Goal: Transaction & Acquisition: Purchase product/service

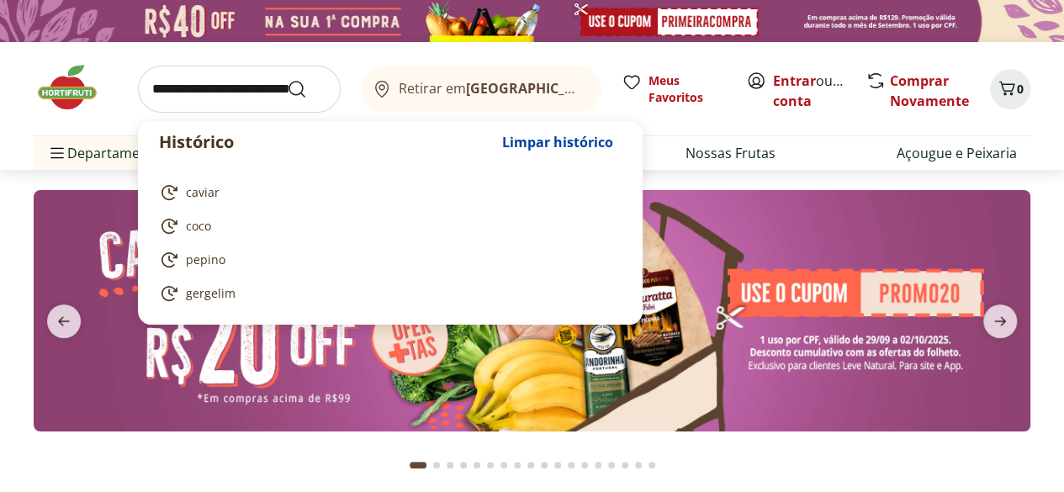
click at [251, 86] on input "search" at bounding box center [239, 89] width 203 height 47
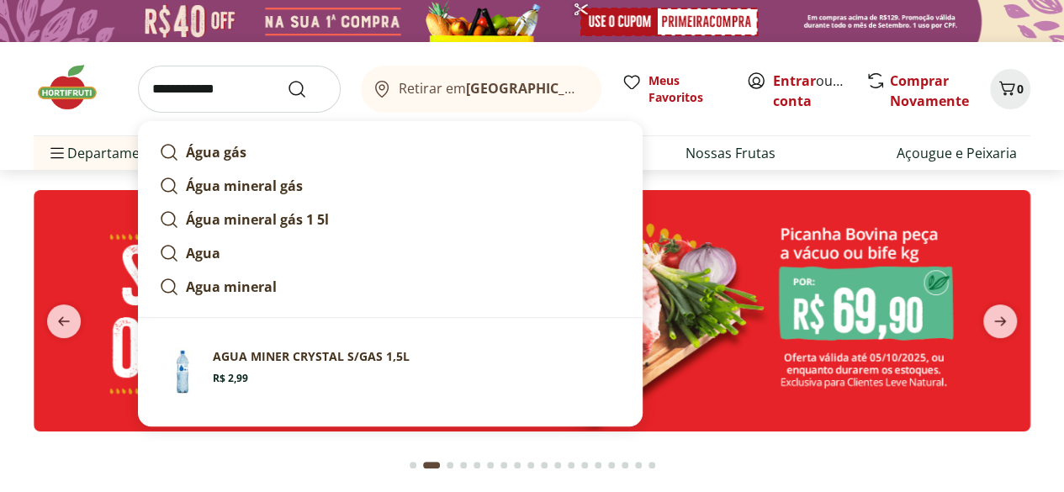
type input "**********"
click at [287, 79] on button "Submit Search" at bounding box center [307, 89] width 40 height 20
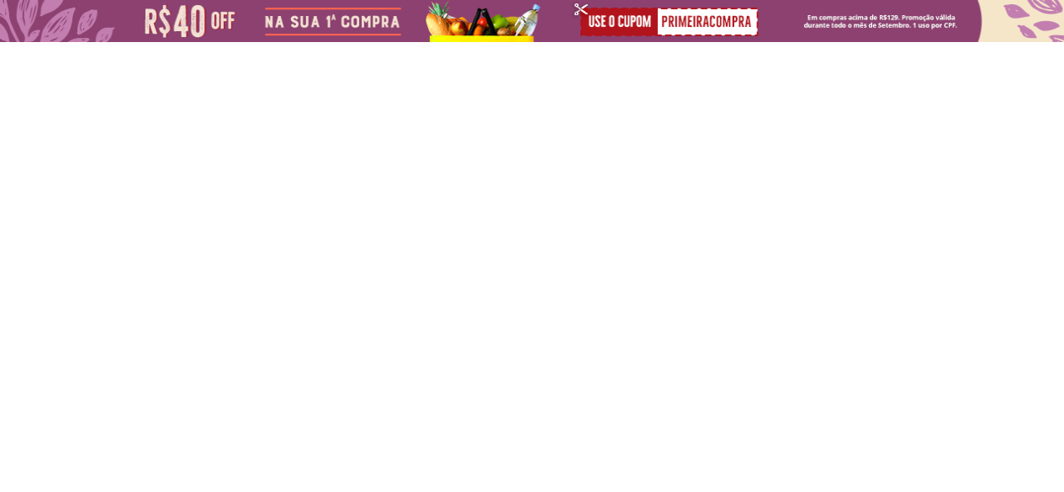
select select "**********"
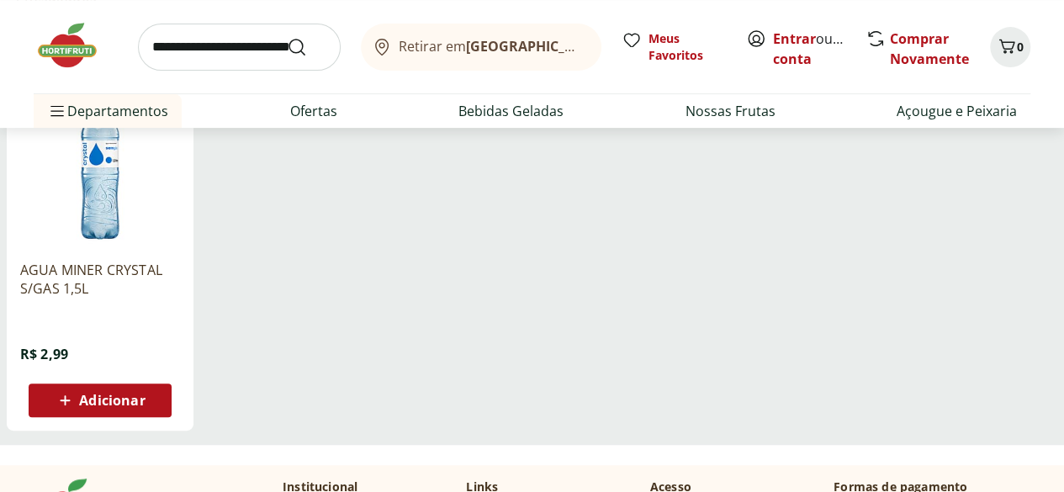
scroll to position [84, 0]
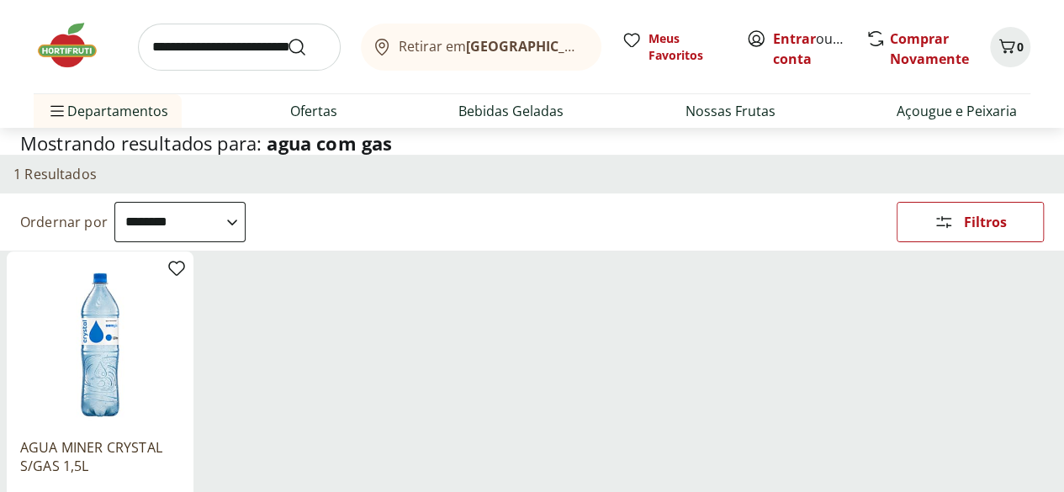
click at [181, 54] on input "search" at bounding box center [239, 47] width 203 height 47
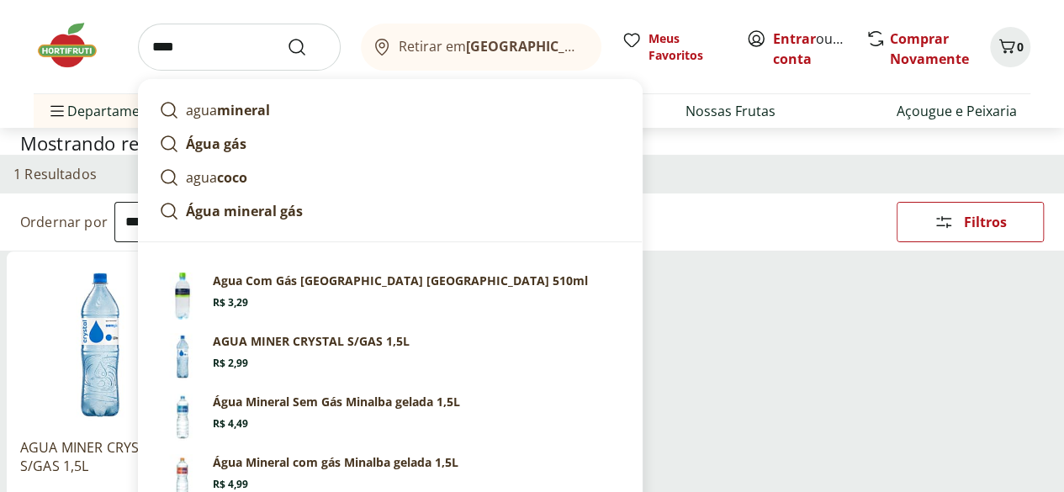
type input "****"
click at [287, 37] on button "Submit Search" at bounding box center [307, 47] width 40 height 20
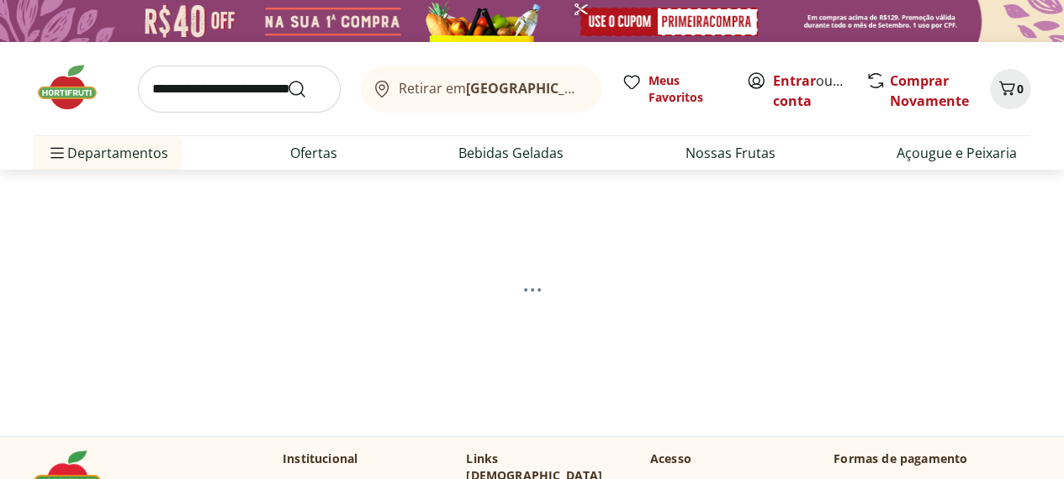
select select "**********"
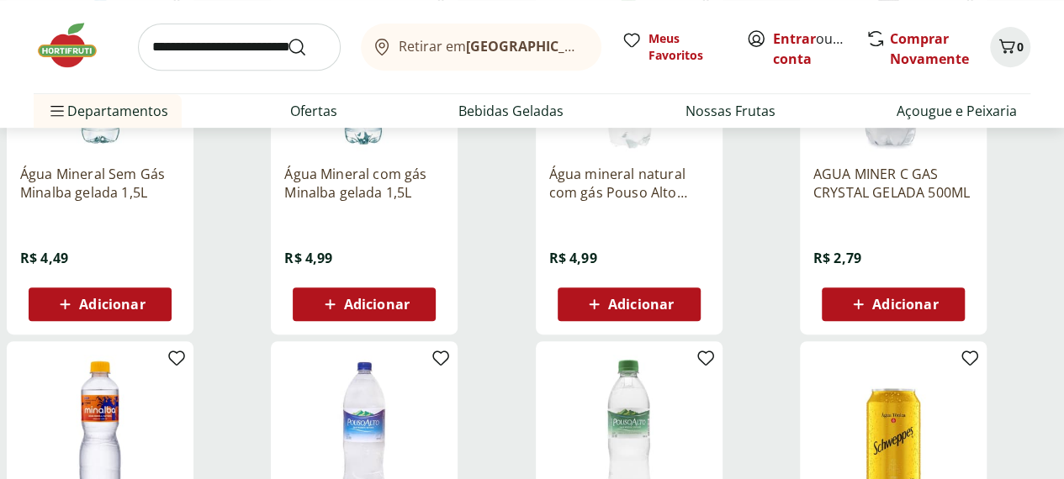
scroll to position [336, 0]
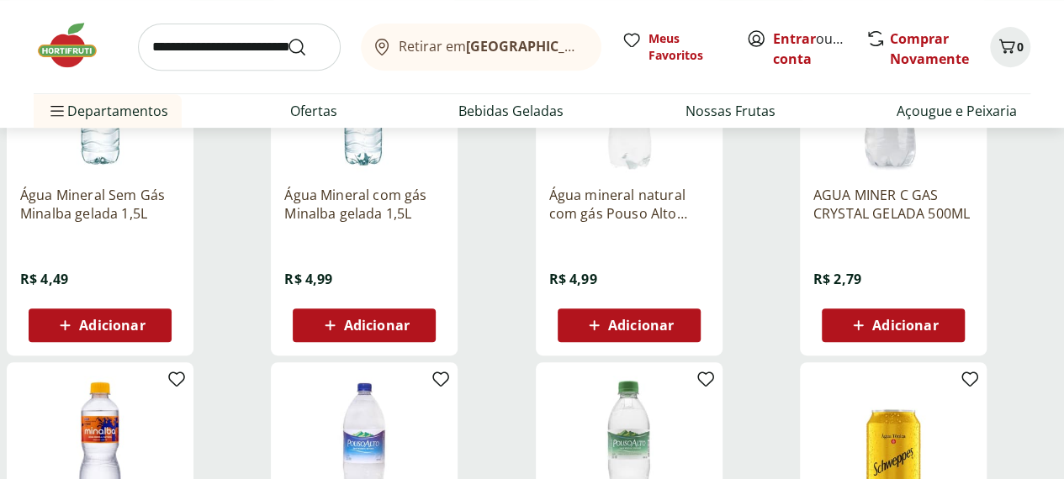
click at [868, 330] on icon at bounding box center [857, 325] width 21 height 20
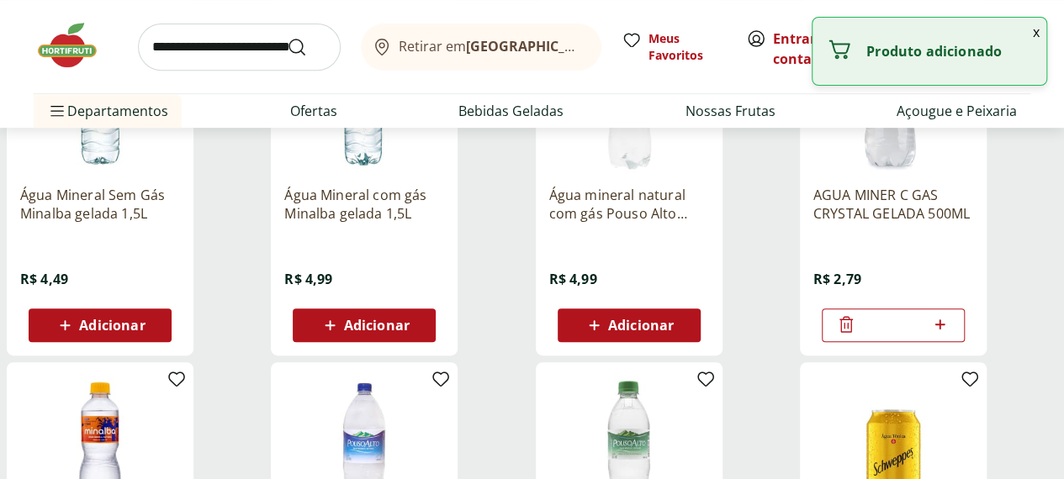
click at [950, 330] on icon at bounding box center [939, 324] width 21 height 20
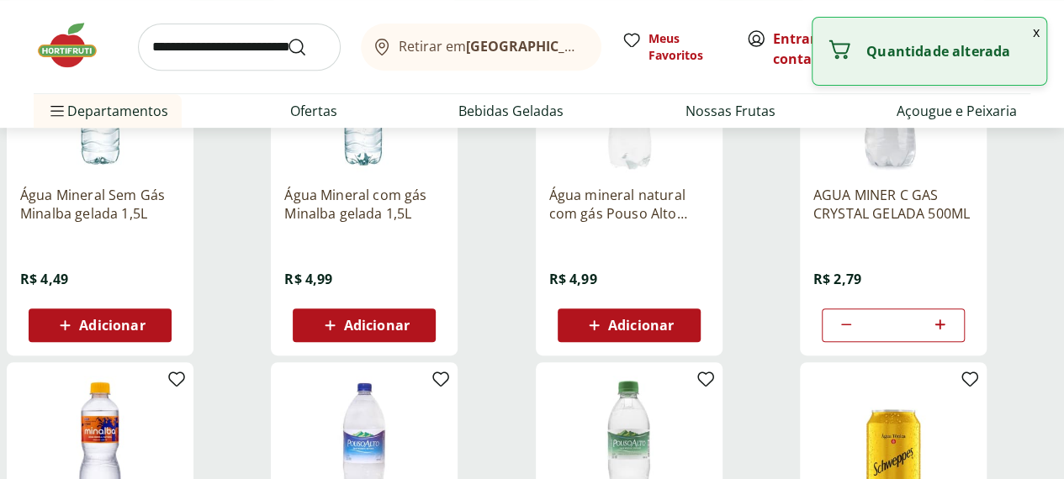
click at [950, 330] on icon at bounding box center [939, 324] width 21 height 20
type input "*"
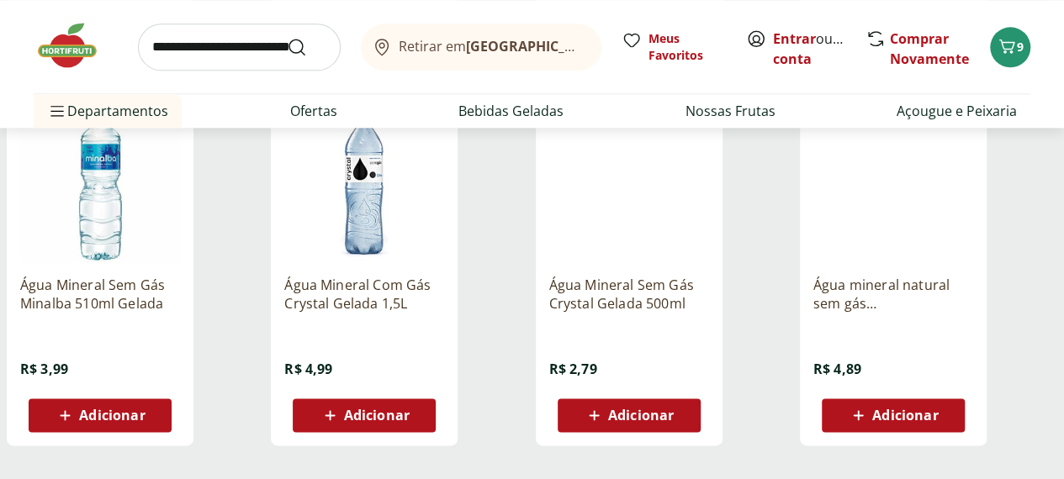
scroll to position [1009, 0]
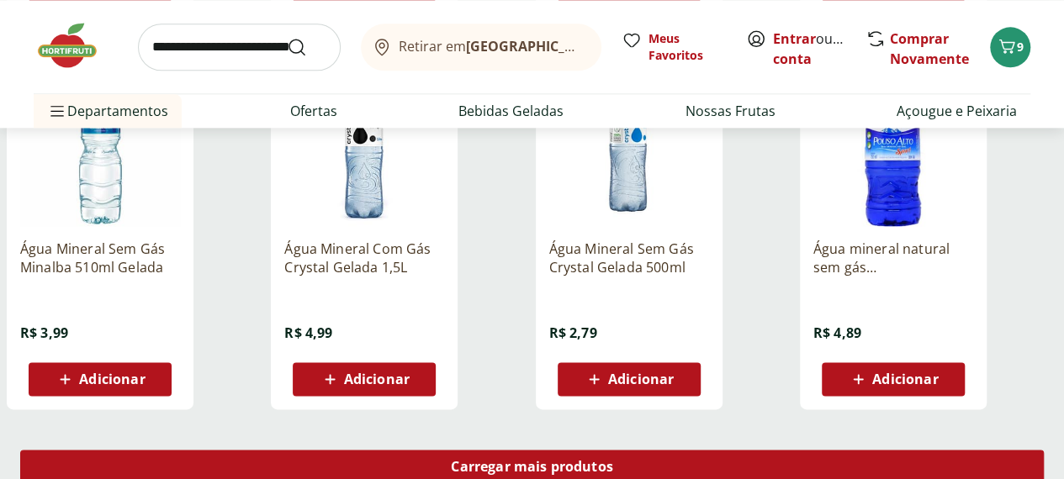
click at [613, 463] on span "Carregar mais produtos" at bounding box center [532, 466] width 162 height 13
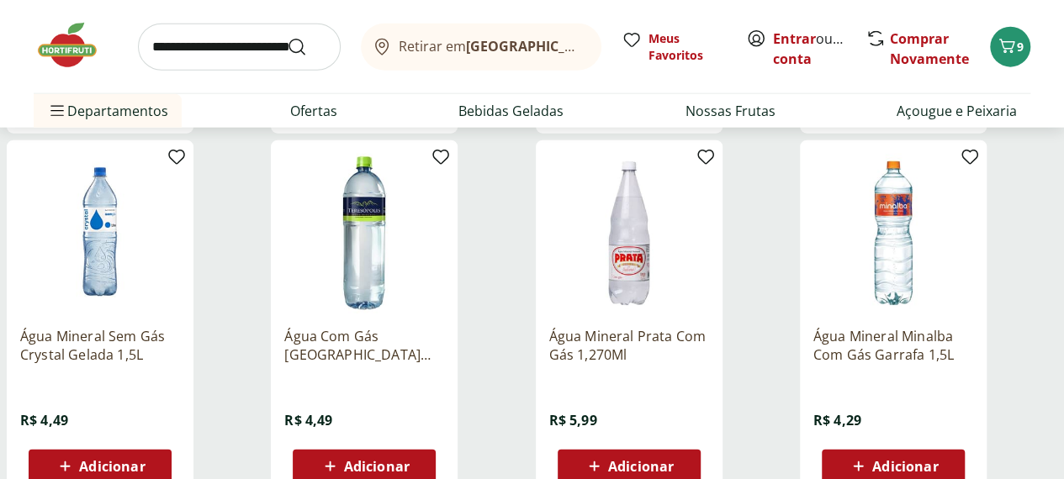
scroll to position [2102, 0]
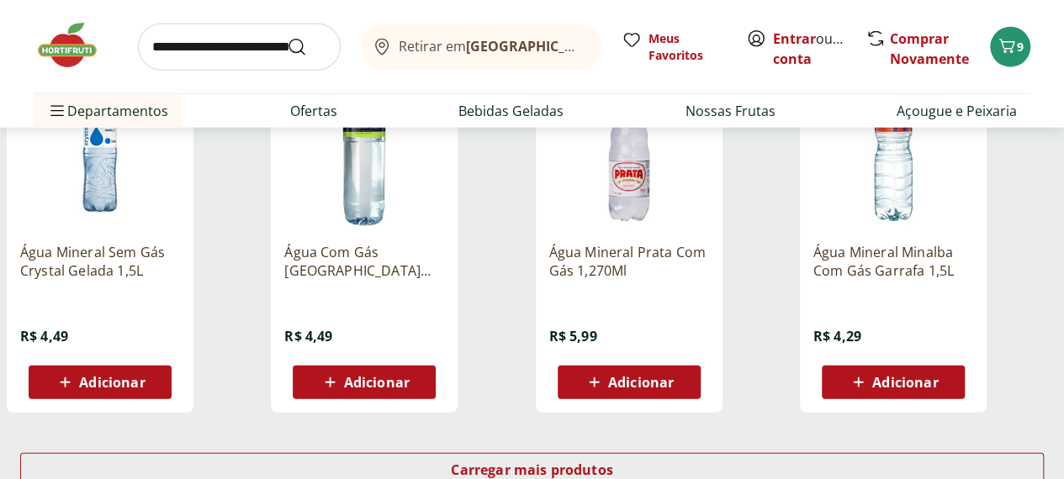
click at [76, 393] on icon at bounding box center [65, 382] width 21 height 20
click at [158, 392] on icon at bounding box center [147, 382] width 21 height 20
type input "*"
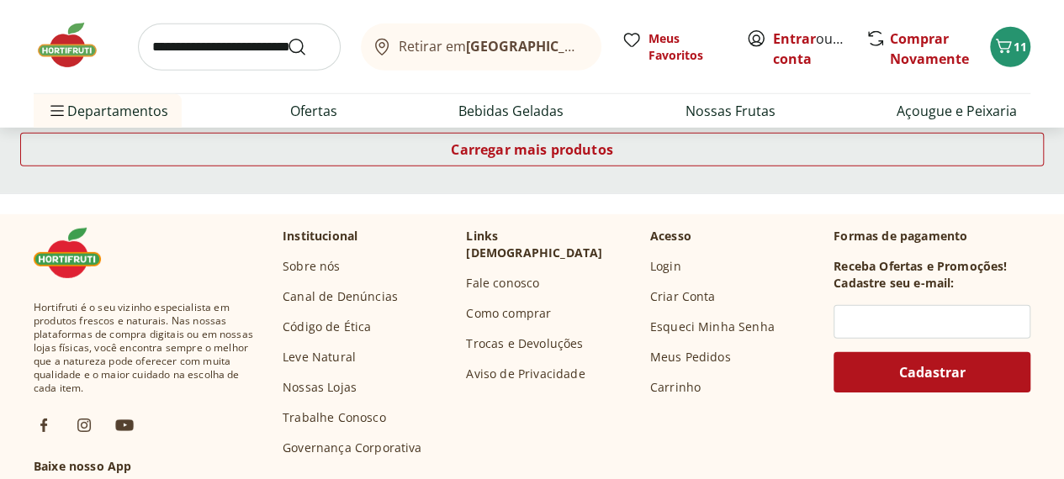
scroll to position [2438, 0]
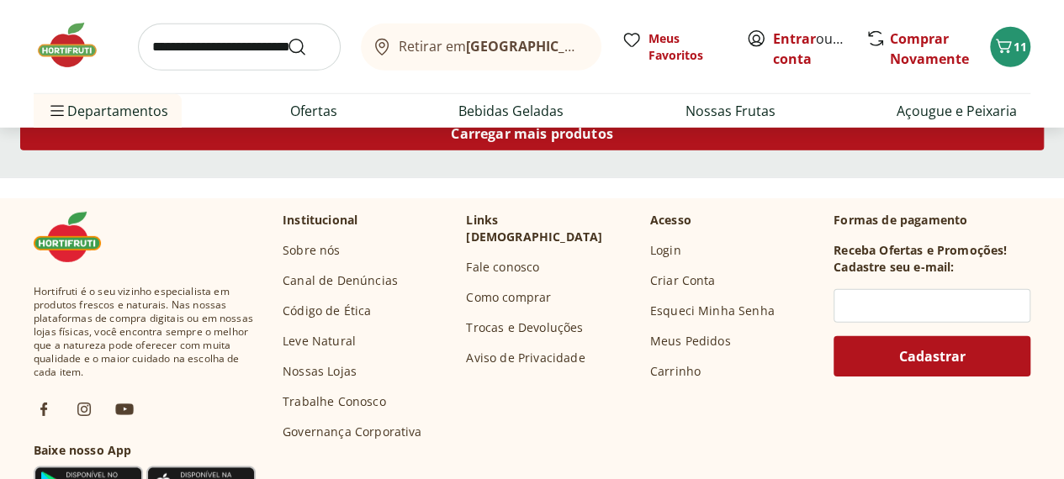
click at [613, 140] on span "Carregar mais produtos" at bounding box center [532, 133] width 162 height 13
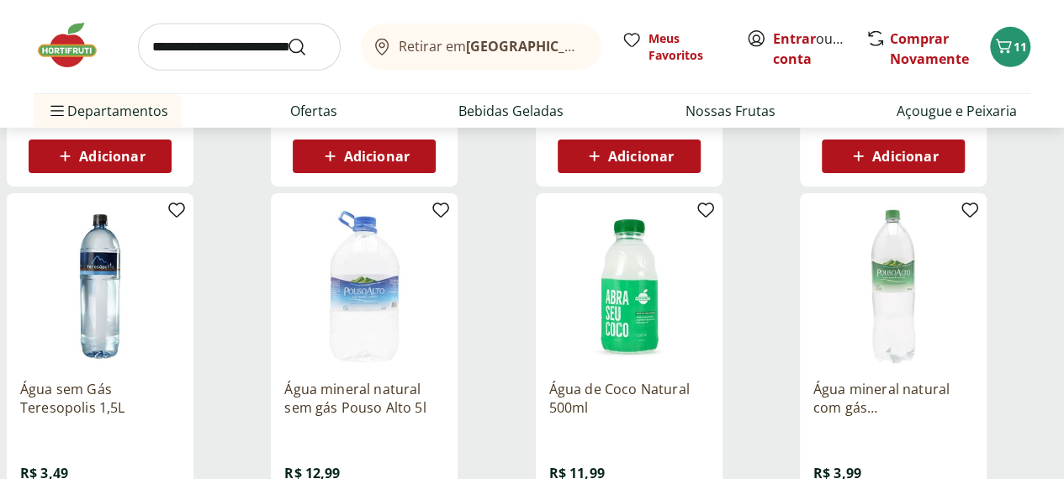
scroll to position [2690, 0]
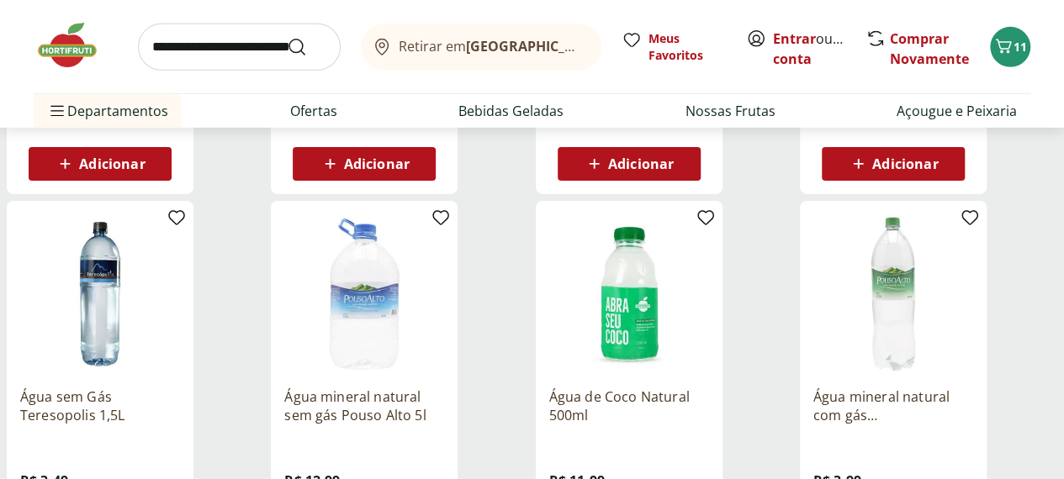
click at [184, 41] on input "search" at bounding box center [239, 47] width 203 height 47
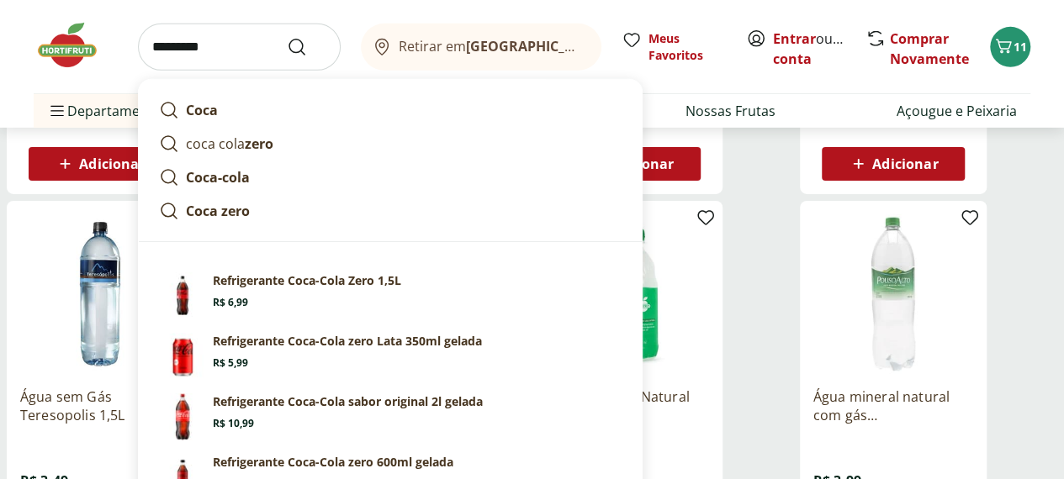
type input "*********"
click at [287, 37] on button "Submit Search" at bounding box center [307, 47] width 40 height 20
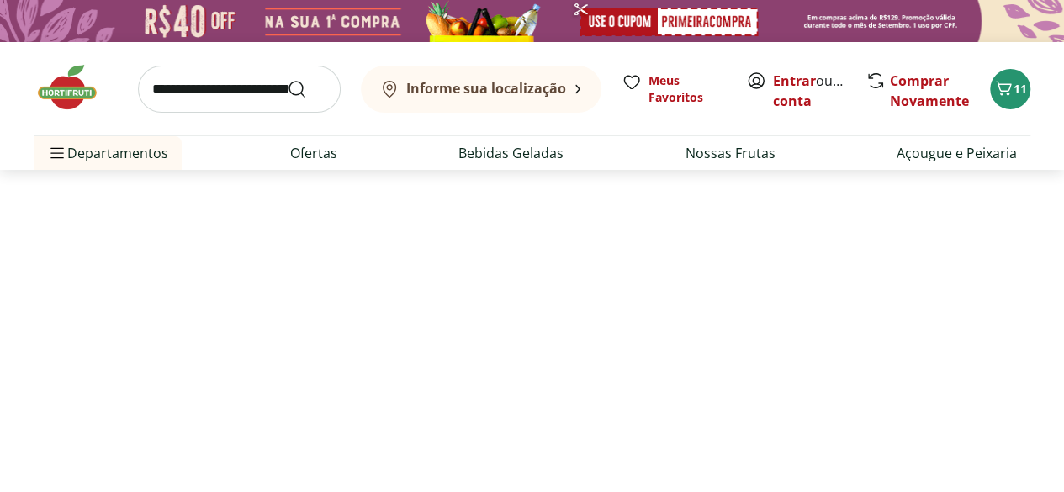
select select "**********"
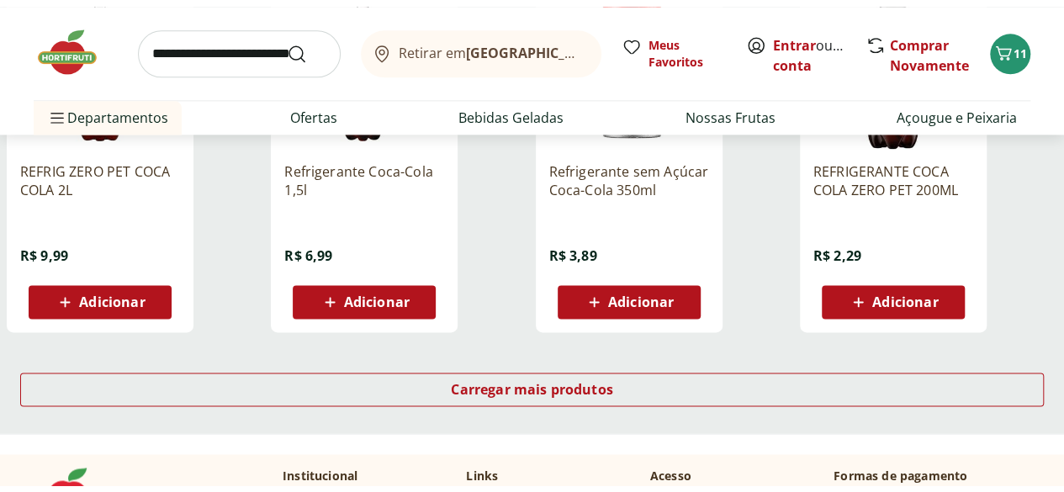
scroll to position [1093, 0]
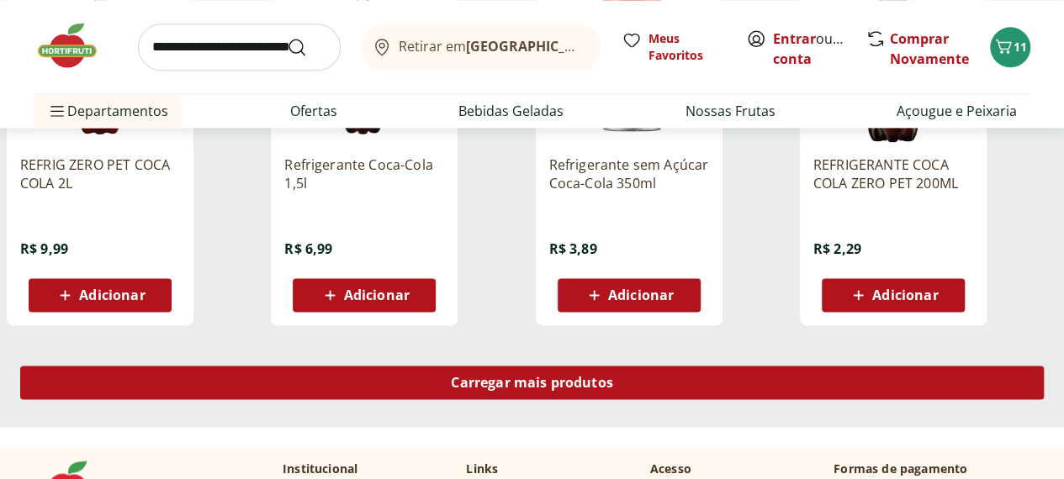
click at [613, 389] on span "Carregar mais produtos" at bounding box center [532, 382] width 162 height 13
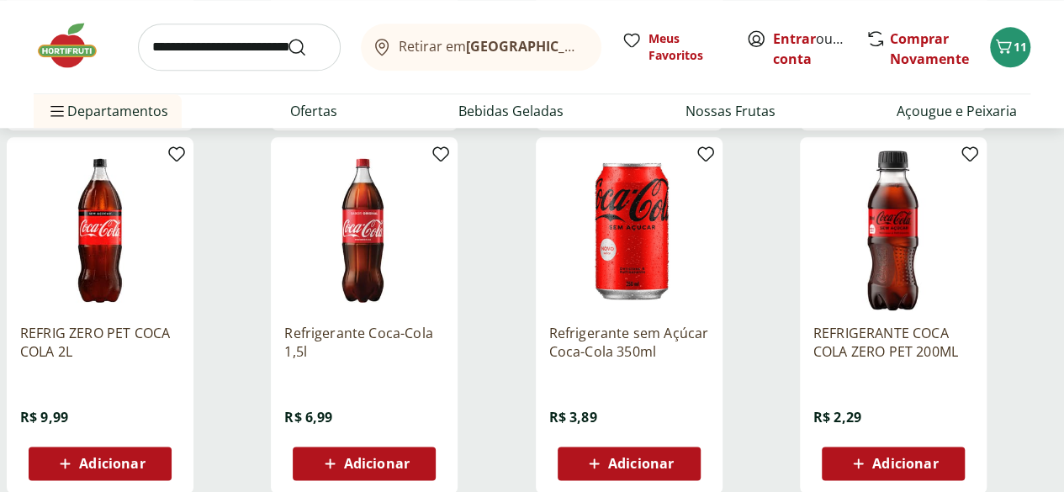
scroll to position [1009, 0]
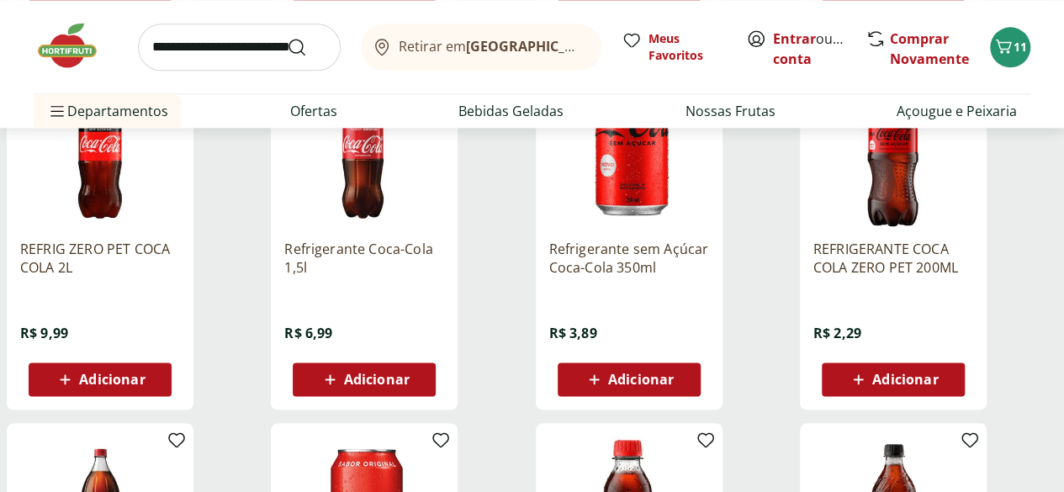
click at [868, 389] on icon at bounding box center [857, 379] width 21 height 20
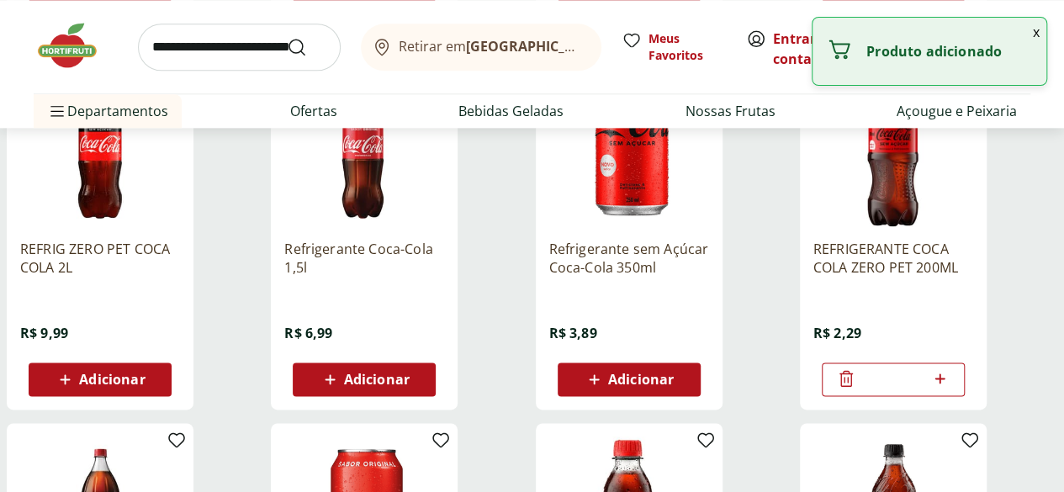
click at [950, 388] on icon at bounding box center [939, 378] width 21 height 20
type input "*"
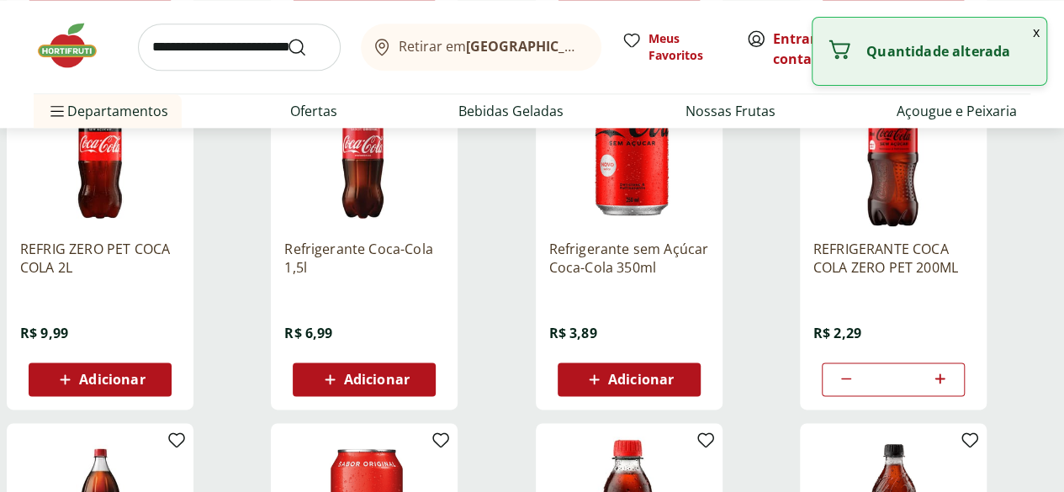
click at [217, 49] on input "search" at bounding box center [239, 47] width 203 height 47
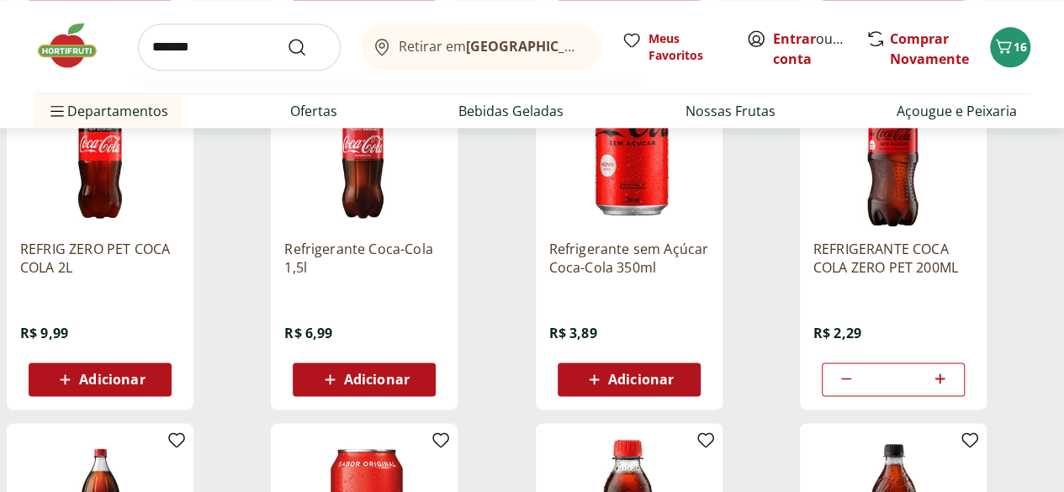
type input "*******"
click at [287, 37] on button "Submit Search" at bounding box center [307, 47] width 40 height 20
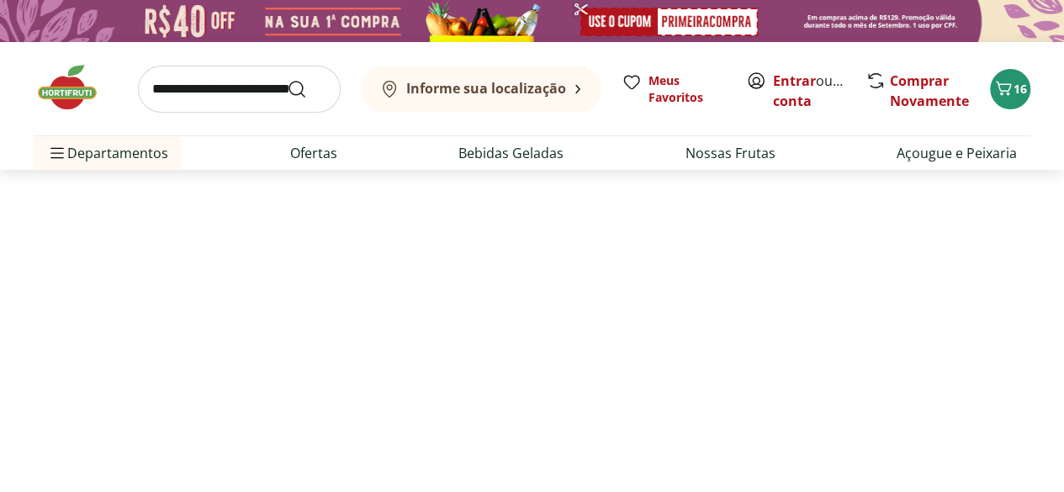
select select "**********"
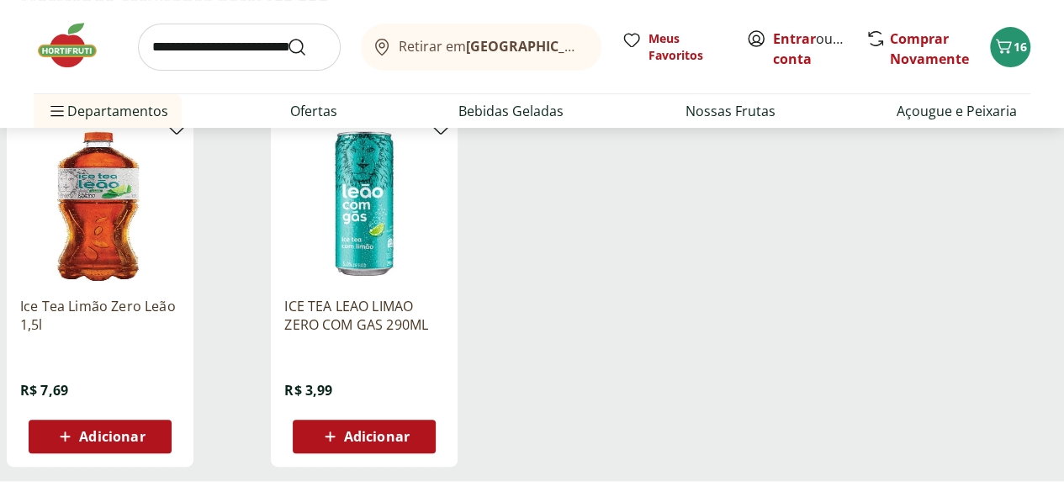
scroll to position [252, 0]
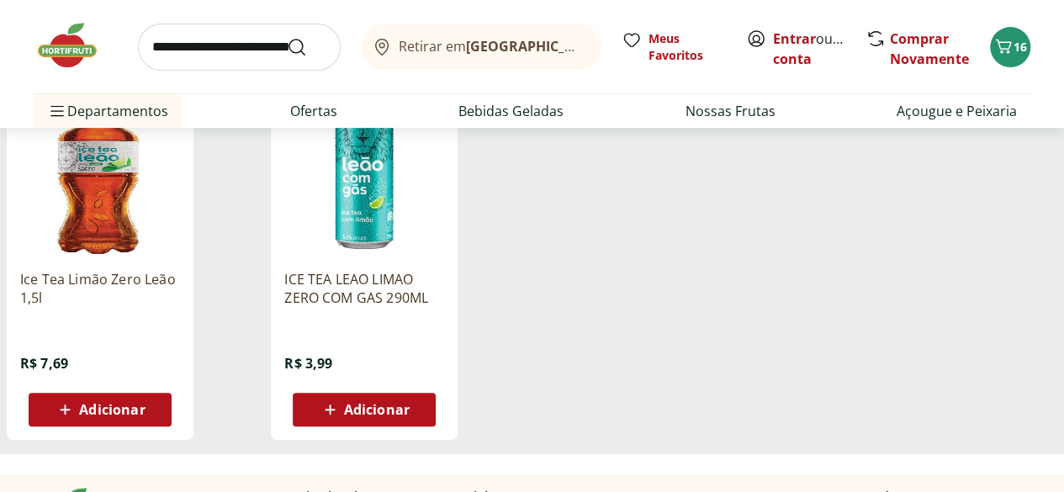
click at [192, 45] on input "search" at bounding box center [239, 47] width 203 height 47
type input "***"
click at [287, 37] on button "Submit Search" at bounding box center [307, 47] width 40 height 20
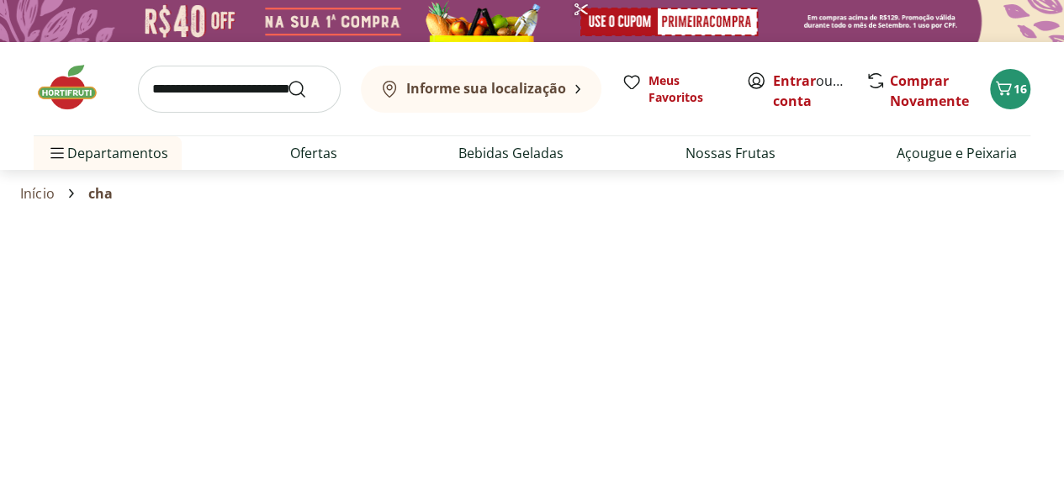
select select "**********"
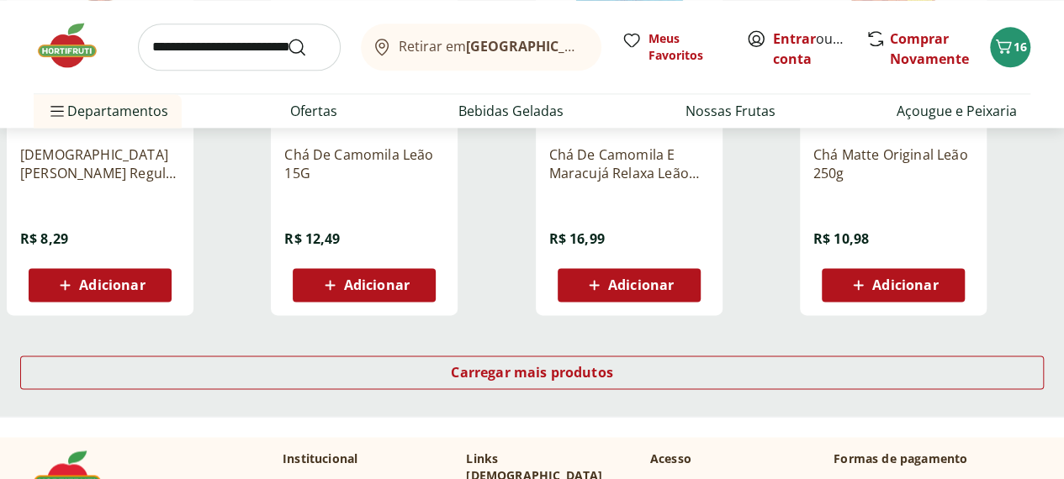
scroll to position [1093, 0]
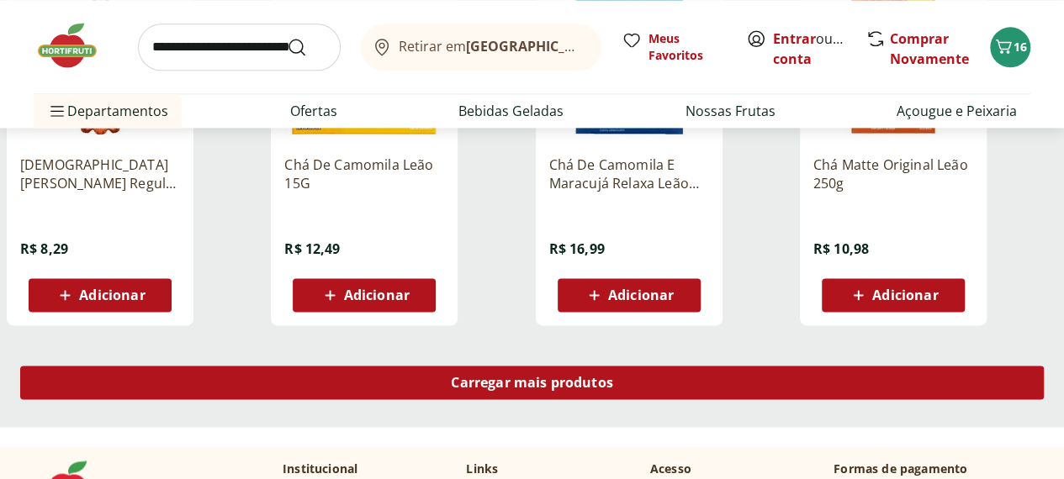
drag, startPoint x: 642, startPoint y: 381, endPoint x: 1053, endPoint y: 230, distance: 437.0
click at [613, 381] on span "Carregar mais produtos" at bounding box center [532, 382] width 162 height 13
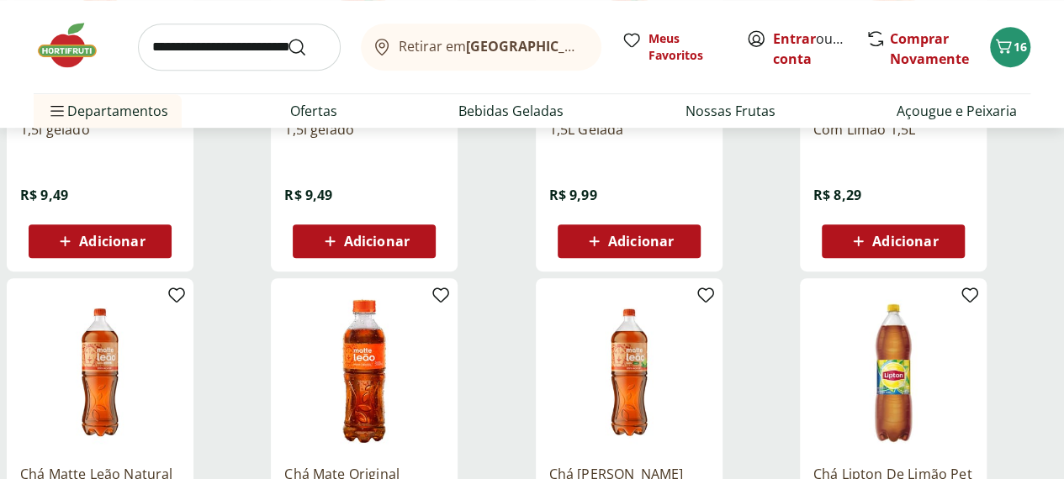
scroll to position [589, 0]
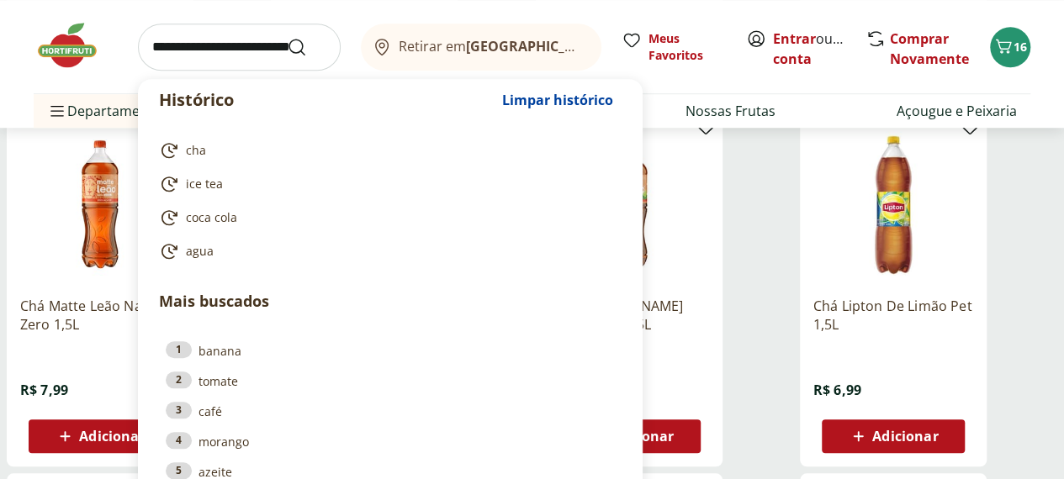
click at [201, 36] on input "search" at bounding box center [239, 47] width 203 height 47
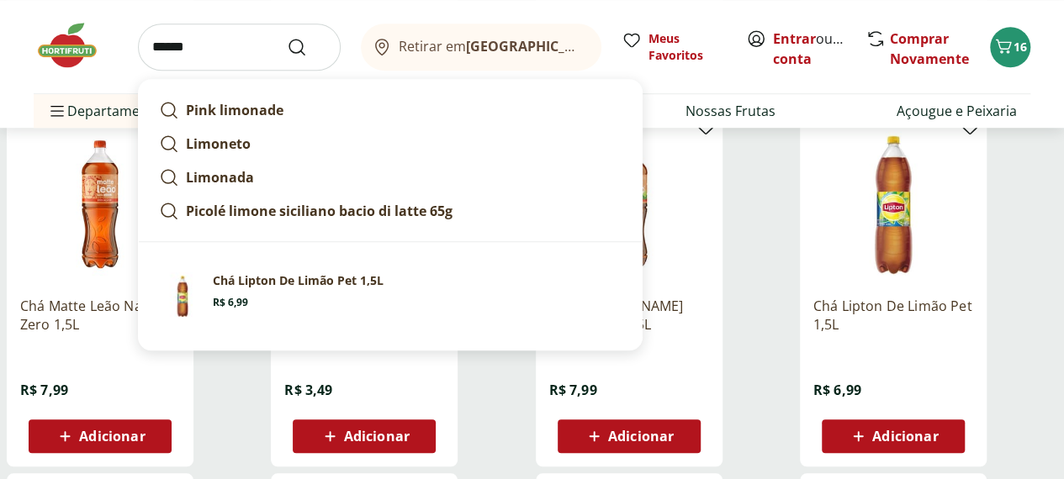
type input "******"
click at [287, 37] on button "Submit Search" at bounding box center [307, 47] width 40 height 20
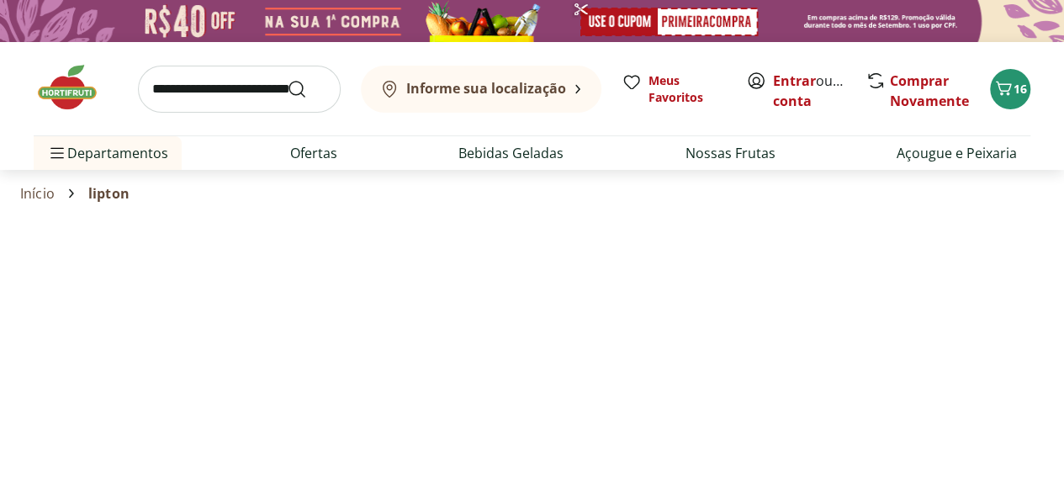
select select "**********"
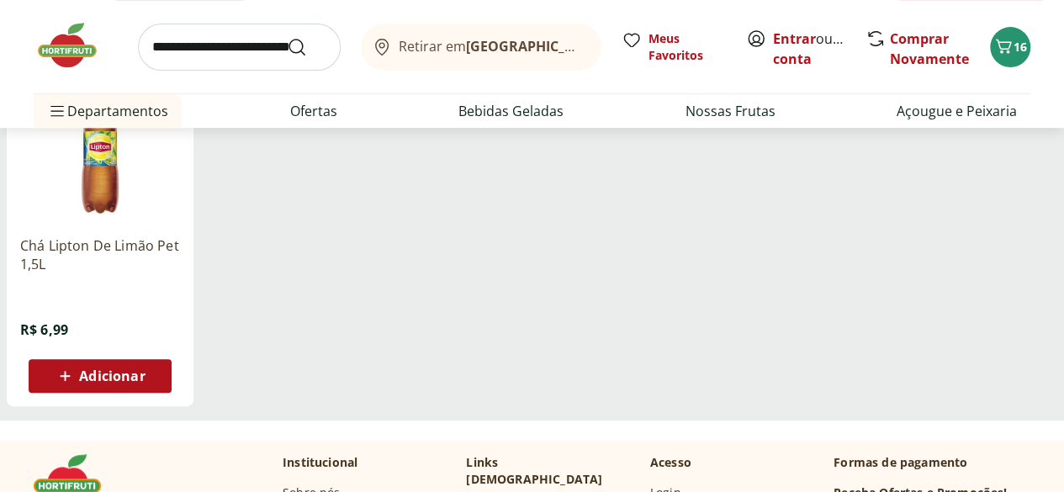
scroll to position [336, 0]
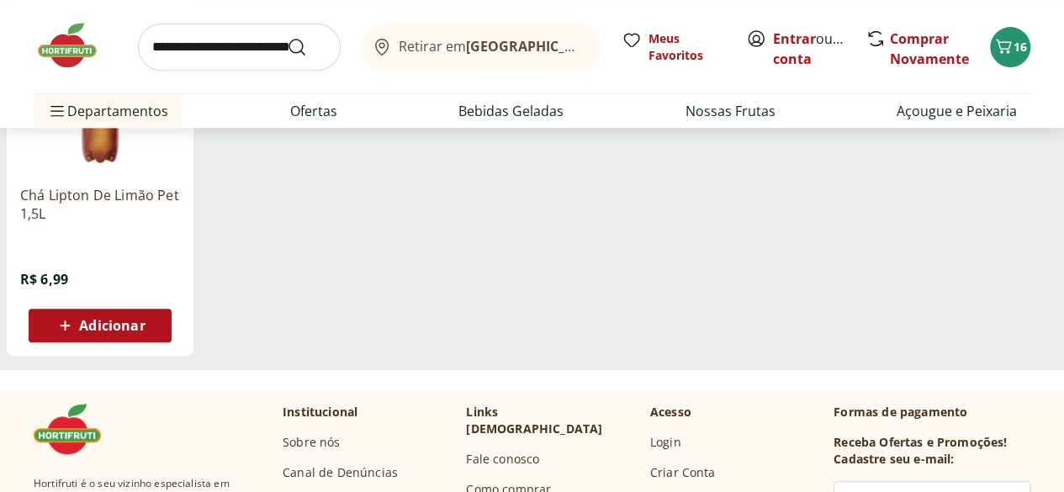
click at [185, 46] on input "search" at bounding box center [239, 47] width 203 height 47
type input "*******"
click at [287, 37] on button "Submit Search" at bounding box center [307, 47] width 40 height 20
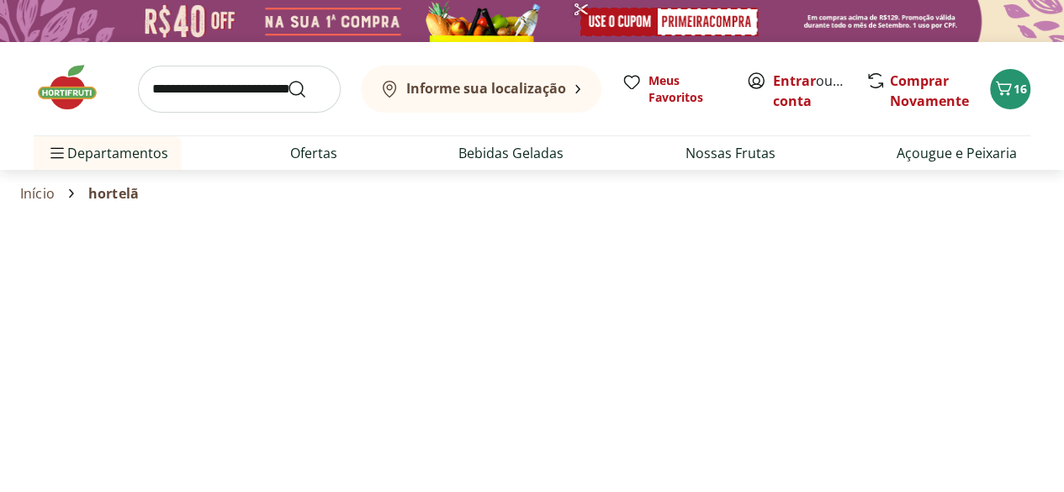
select select "**********"
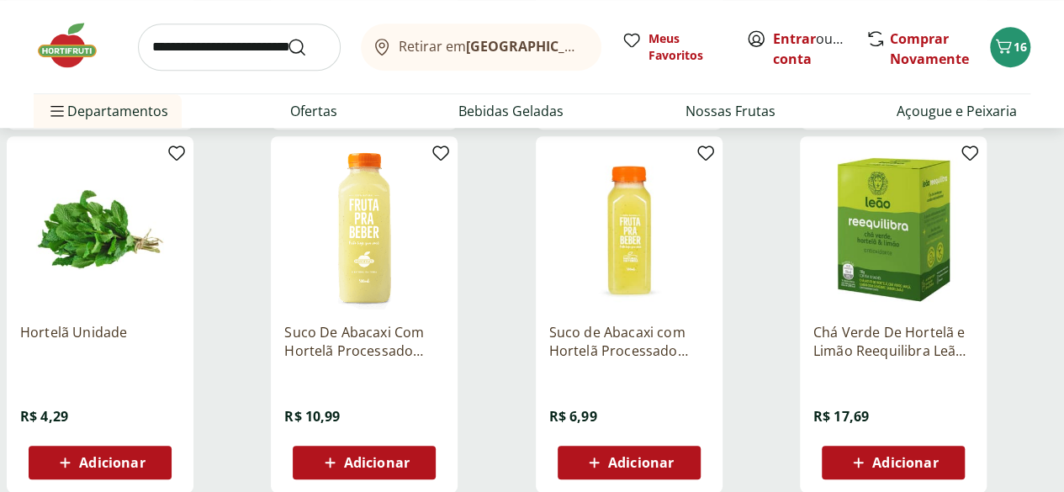
scroll to position [589, 0]
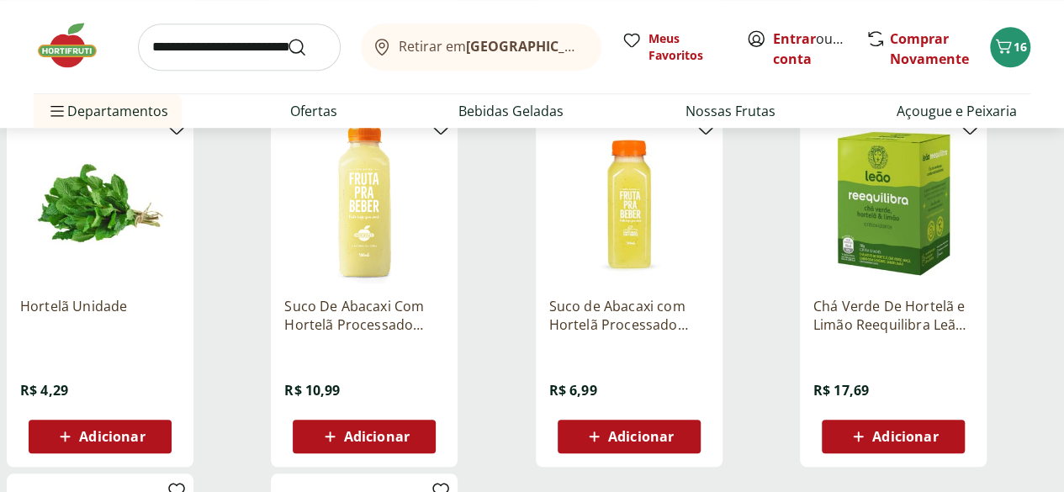
click at [71, 441] on icon at bounding box center [66, 436] width 10 height 10
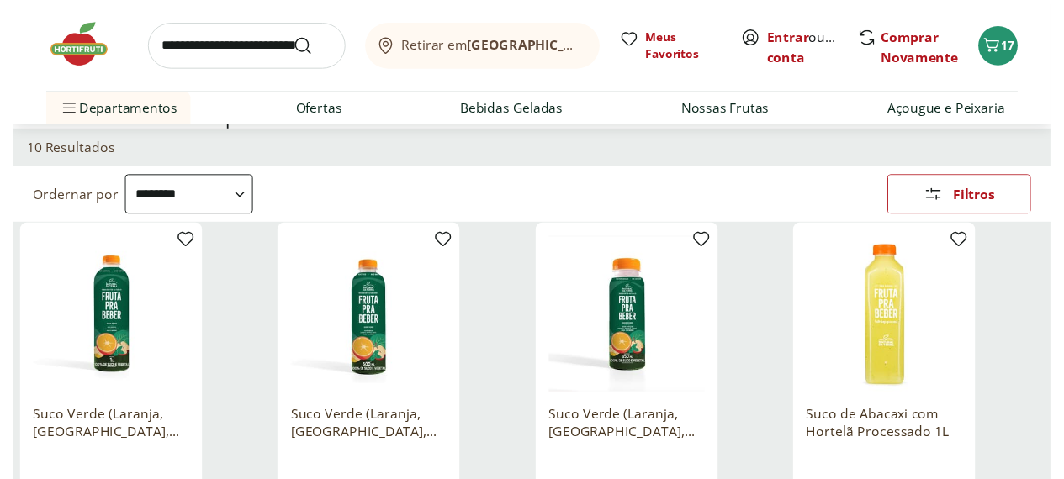
scroll to position [0, 0]
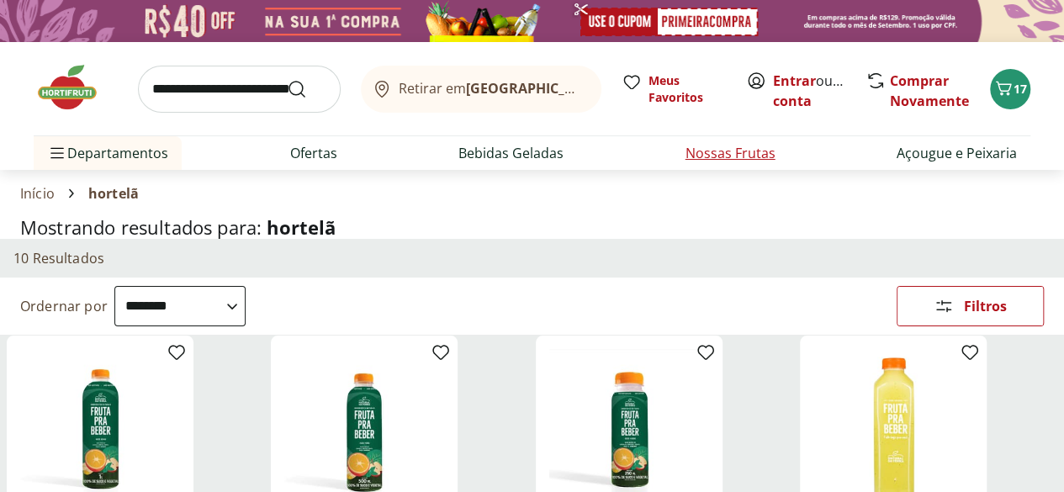
click at [738, 150] on link "Nossas Frutas" at bounding box center [730, 153] width 90 height 20
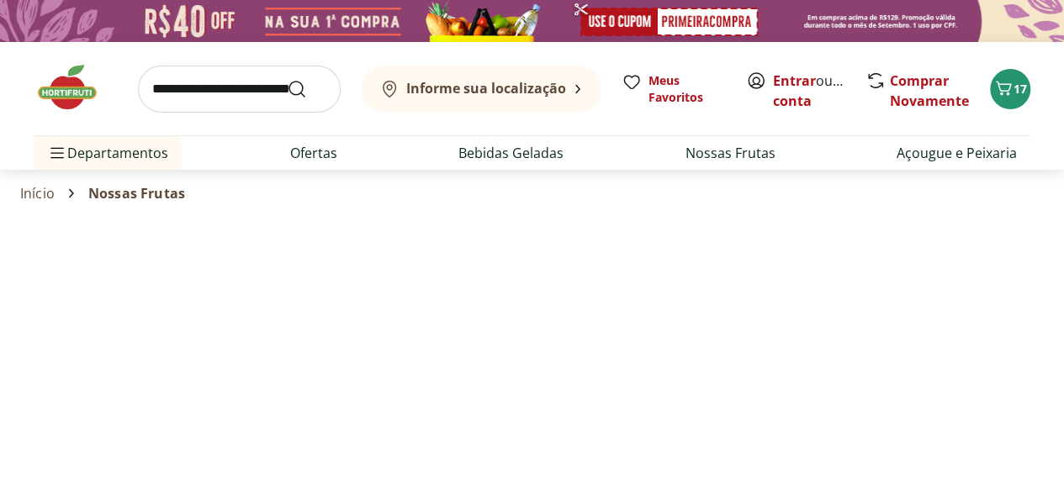
select select "**********"
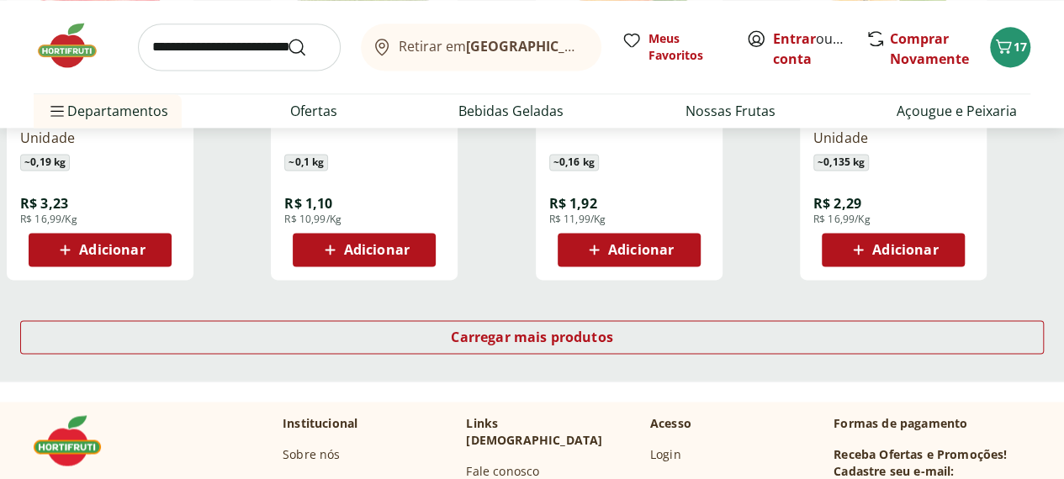
scroll to position [1009, 0]
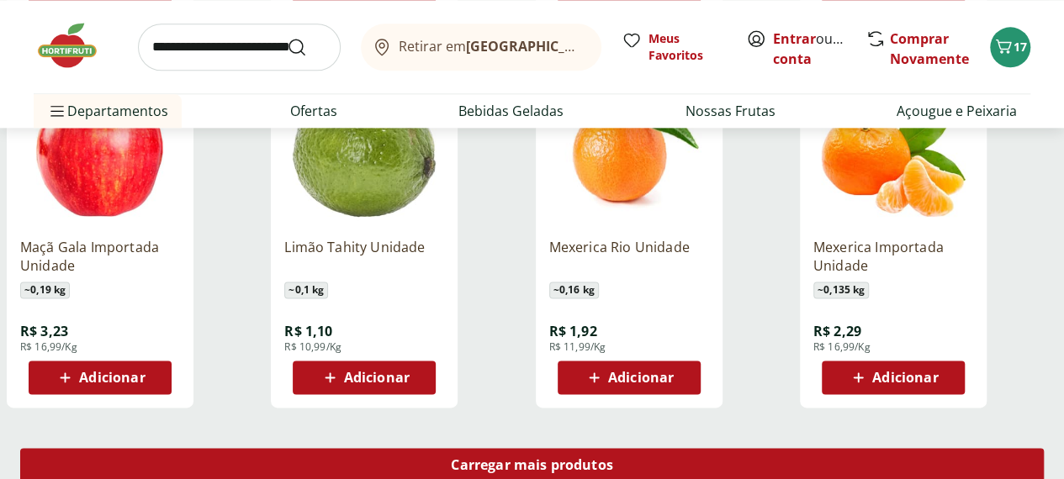
click at [613, 458] on span "Carregar mais produtos" at bounding box center [532, 464] width 162 height 13
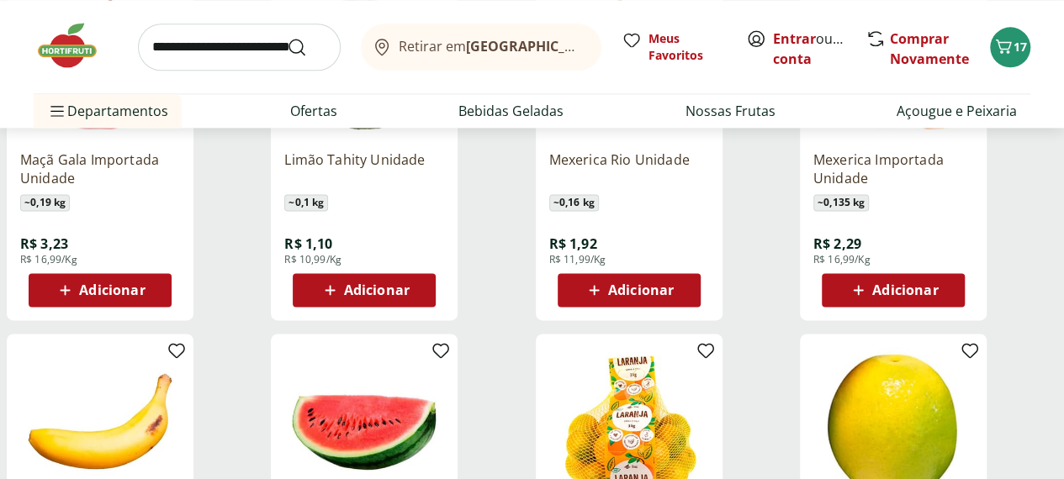
scroll to position [925, 0]
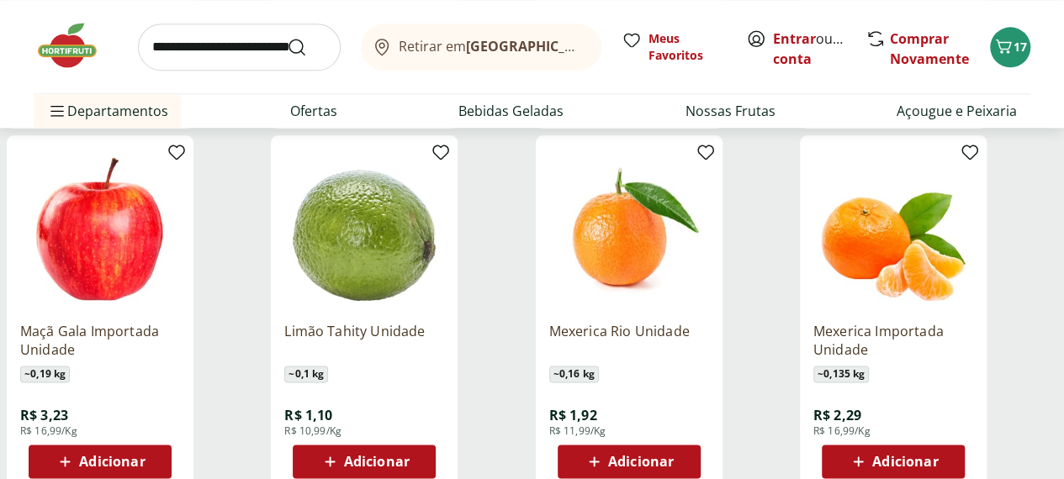
click at [863, 457] on icon at bounding box center [858, 462] width 10 height 10
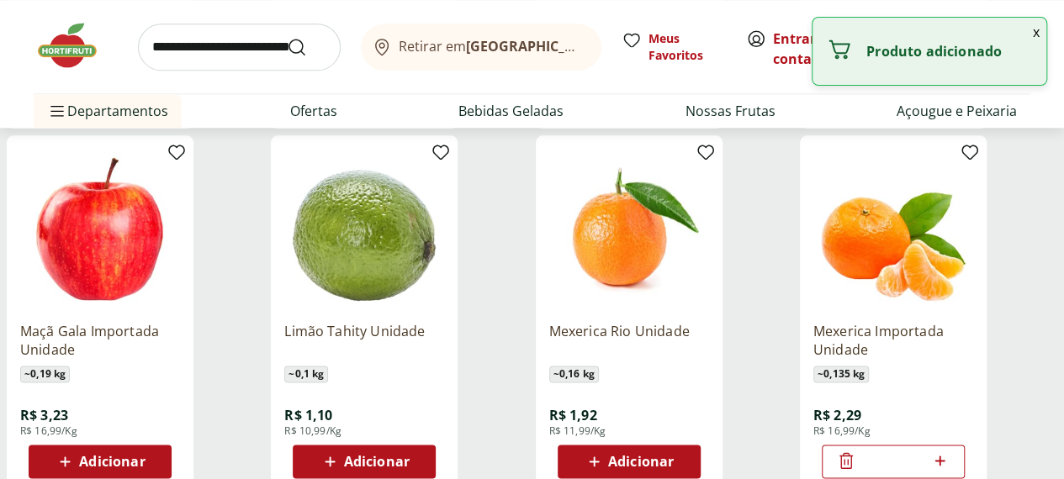
click at [950, 451] on icon at bounding box center [939, 461] width 21 height 20
type input "*"
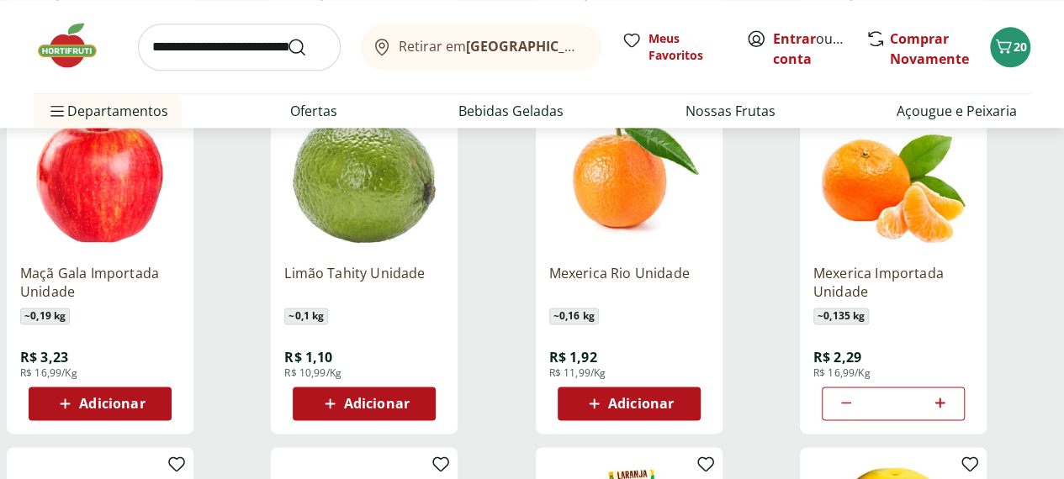
scroll to position [1009, 0]
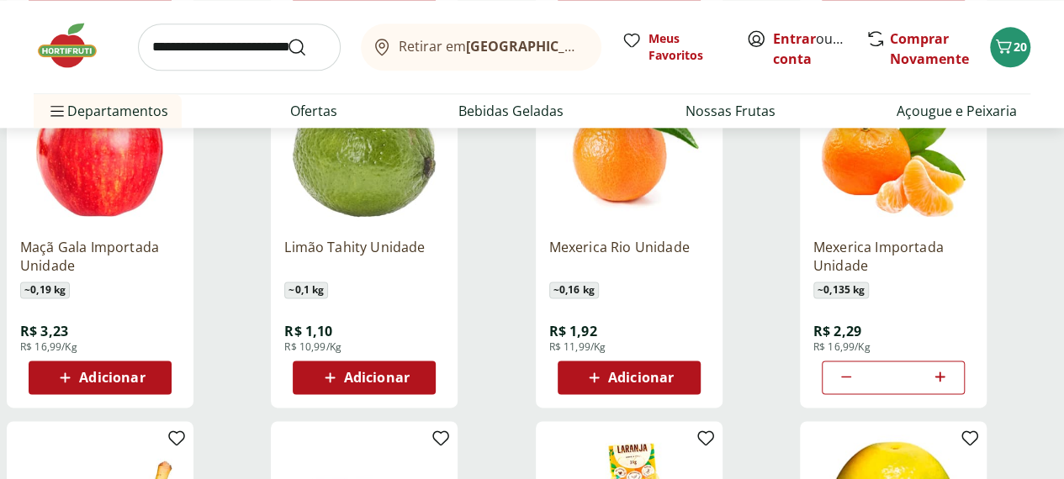
click at [340, 367] on icon at bounding box center [329, 377] width 21 height 20
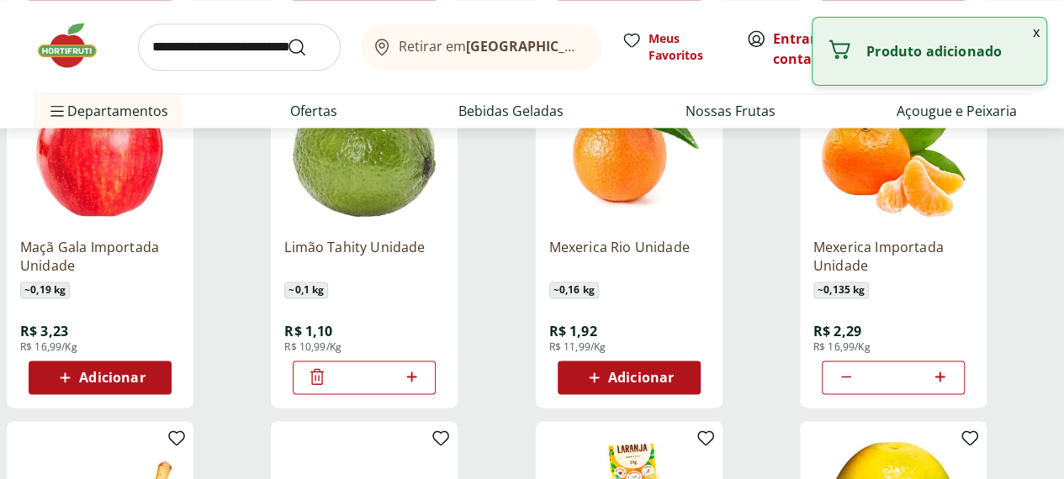
click at [435, 361] on div "*" at bounding box center [364, 378] width 143 height 34
click at [422, 367] on icon at bounding box center [411, 377] width 21 height 20
type input "*"
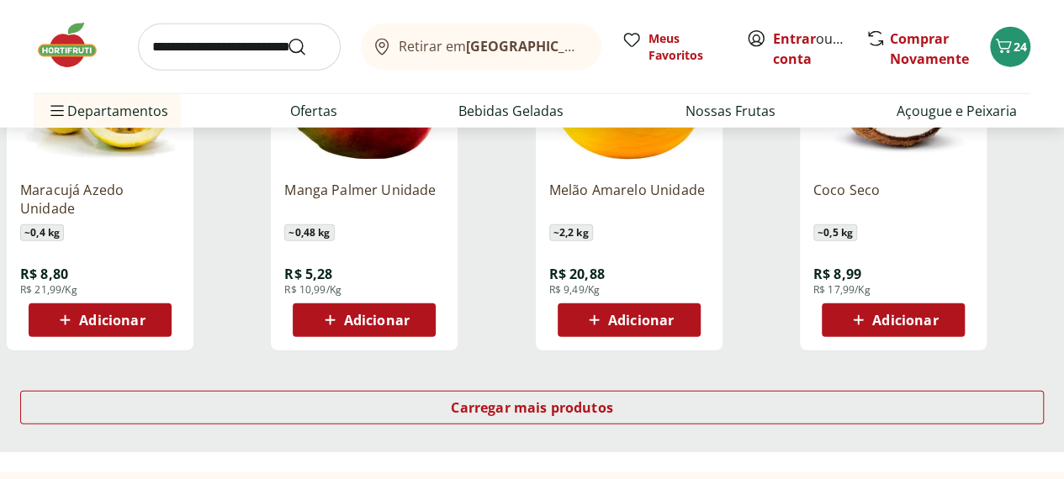
scroll to position [2186, 0]
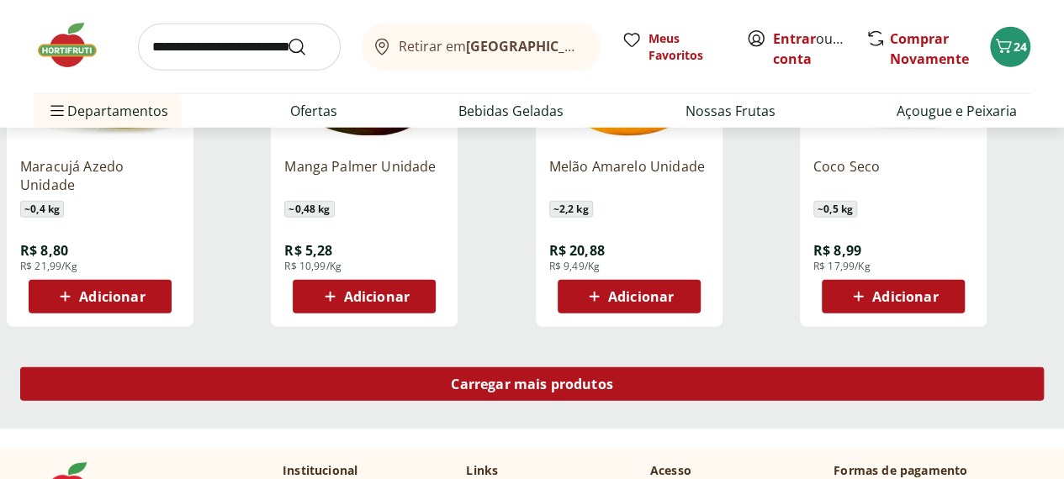
click at [613, 377] on span "Carregar mais produtos" at bounding box center [532, 383] width 162 height 13
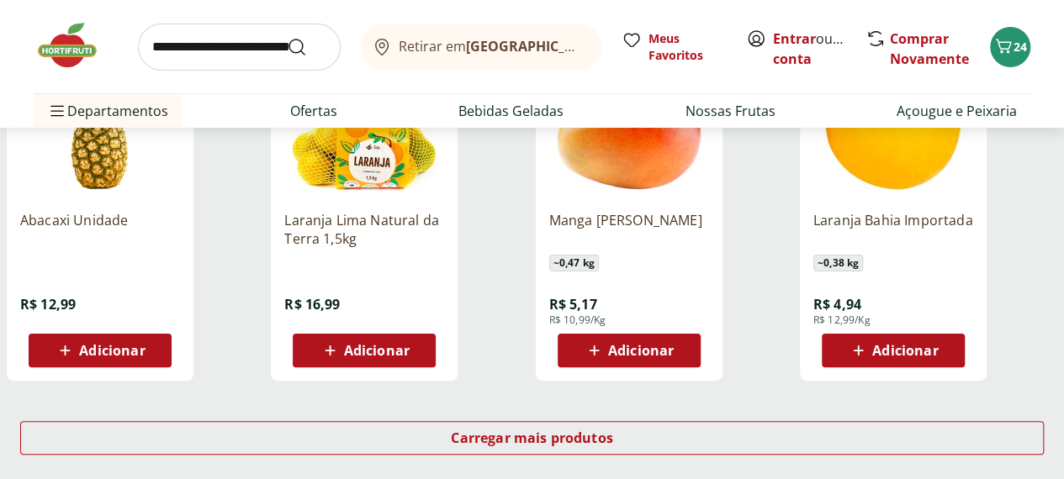
scroll to position [3363, 0]
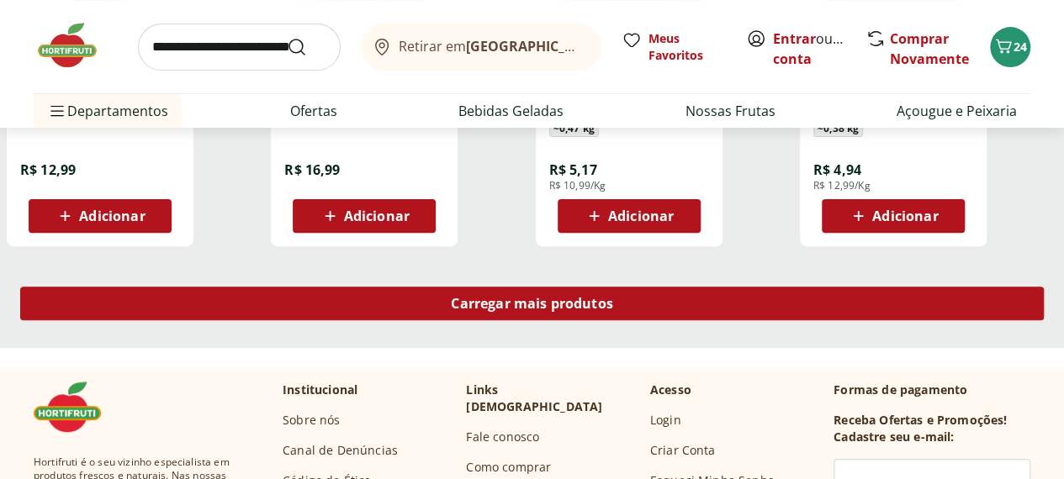
click at [613, 297] on span "Carregar mais produtos" at bounding box center [532, 303] width 162 height 13
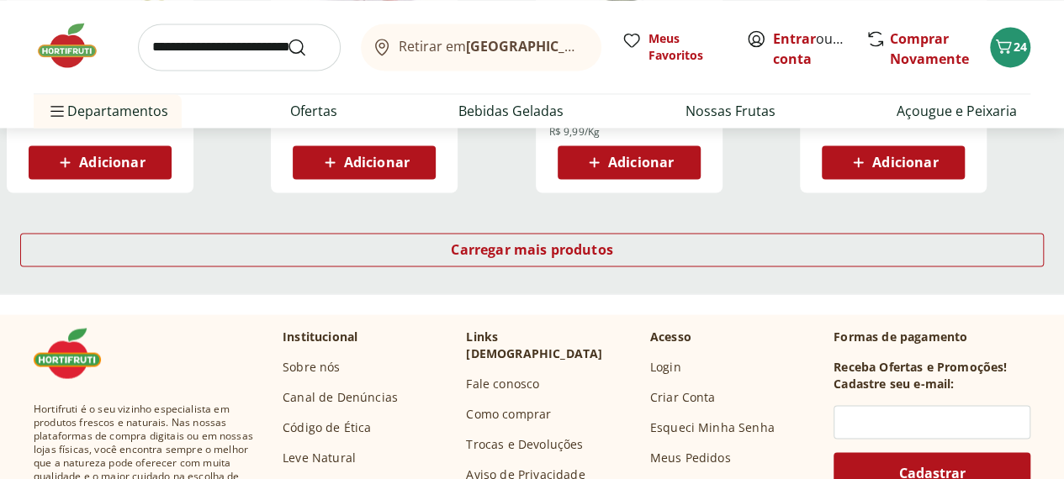
scroll to position [4540, 0]
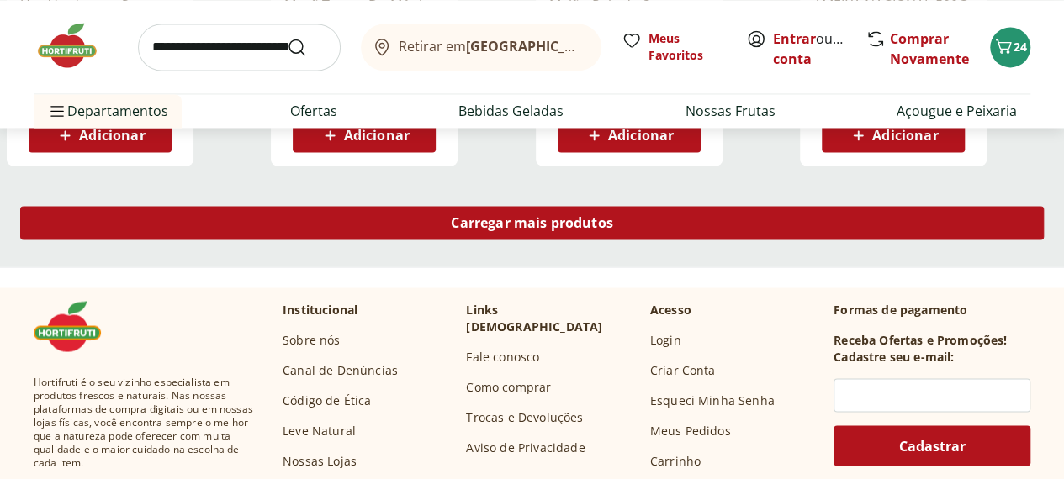
click at [613, 216] on span "Carregar mais produtos" at bounding box center [532, 222] width 162 height 13
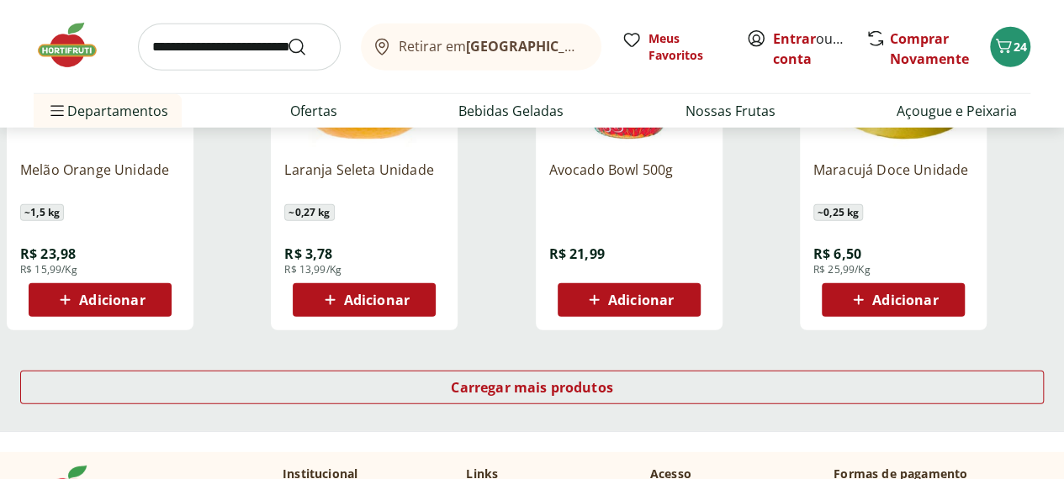
scroll to position [5549, 0]
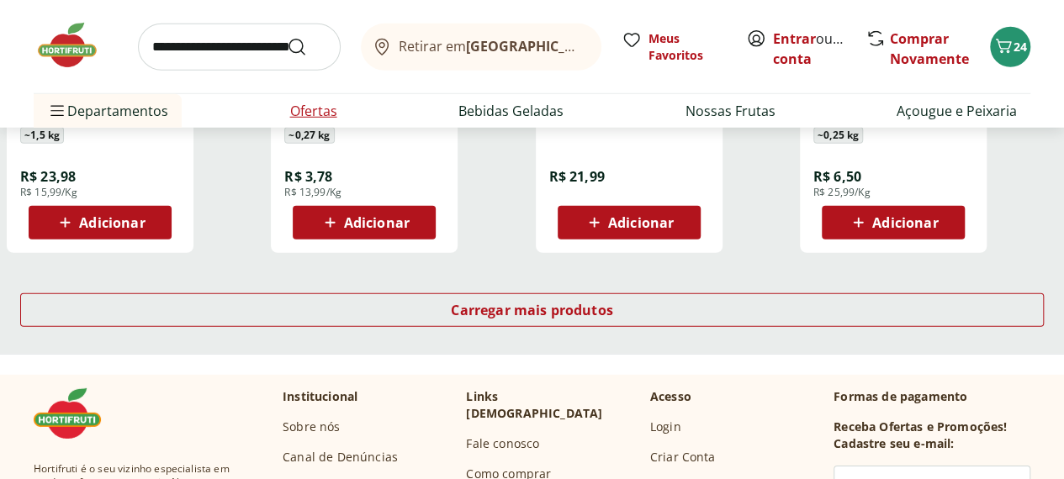
click at [325, 103] on link "Ofertas" at bounding box center [313, 111] width 47 height 20
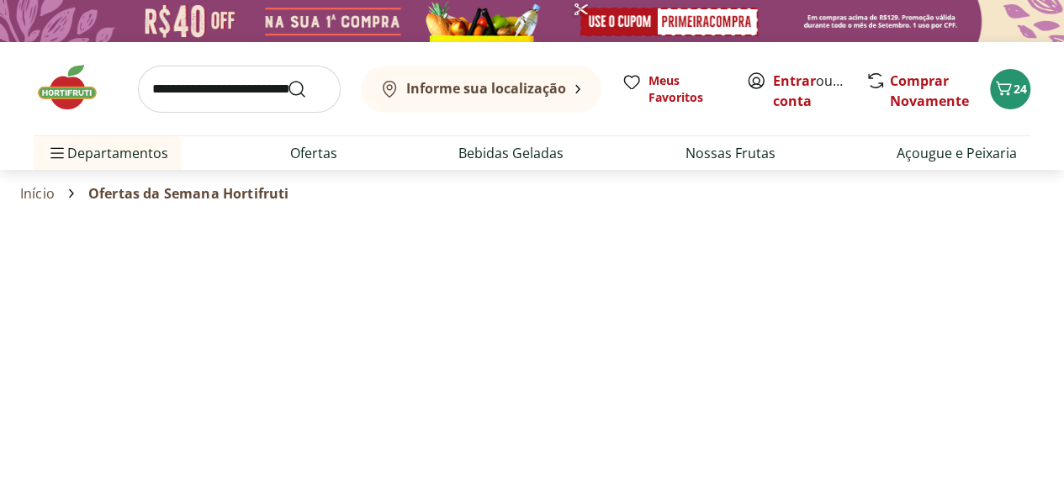
select select "**********"
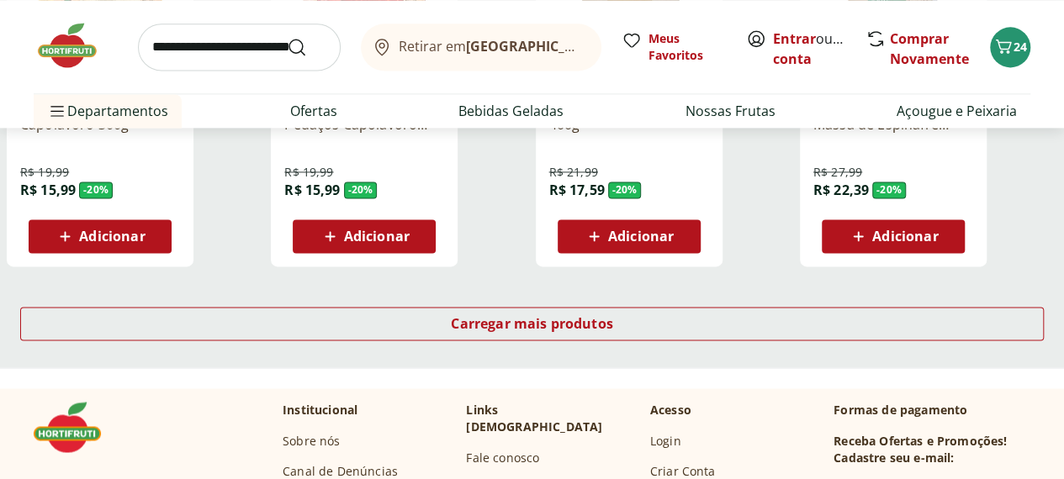
scroll to position [1177, 0]
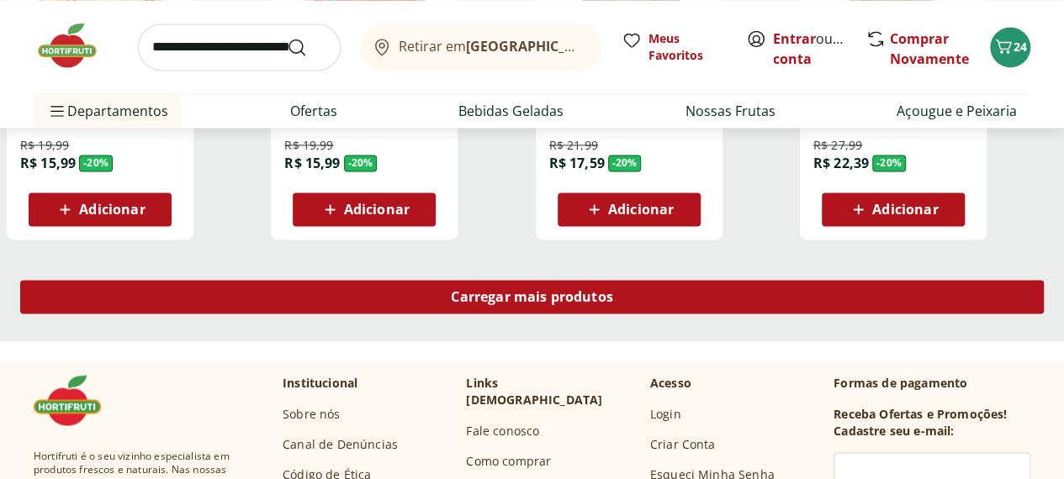
click at [613, 290] on span "Carregar mais produtos" at bounding box center [532, 296] width 162 height 13
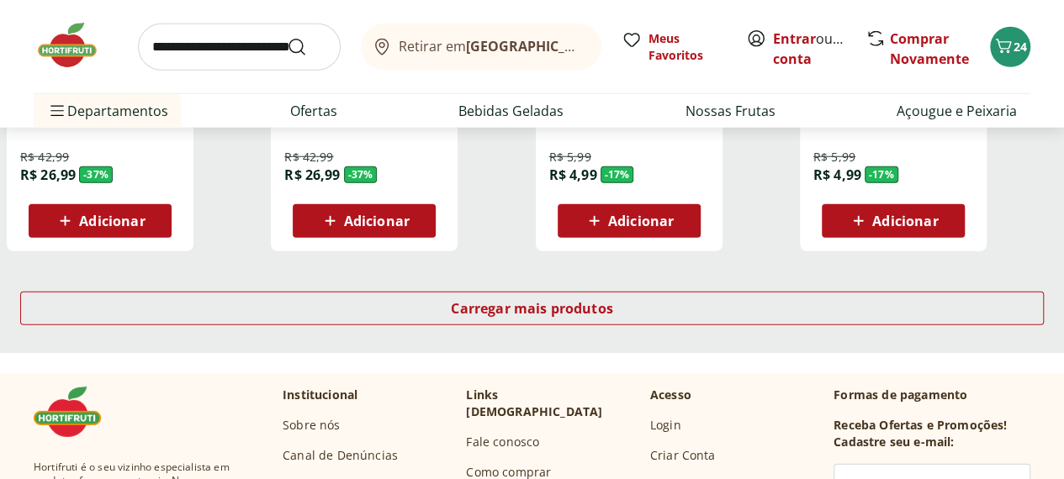
scroll to position [2270, 0]
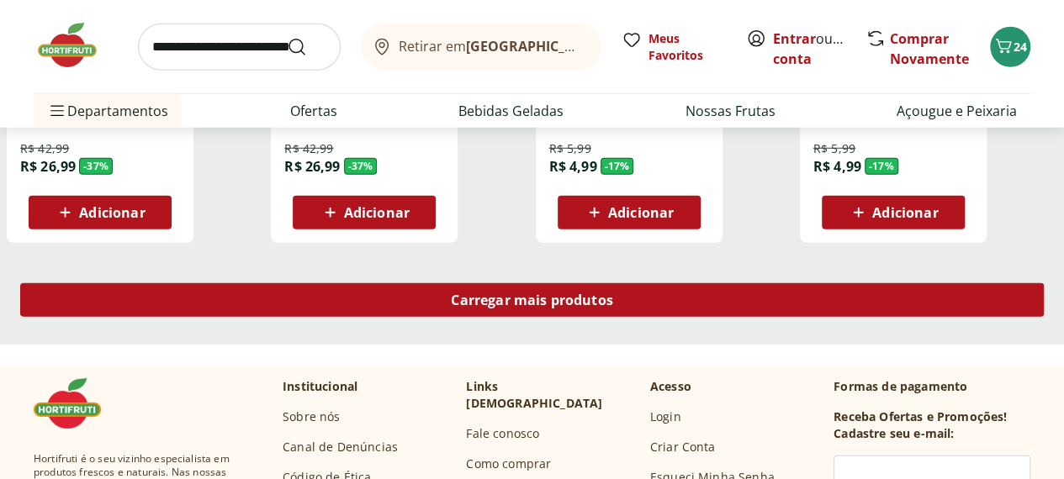
click at [611, 293] on span "Carregar mais produtos" at bounding box center [532, 299] width 162 height 13
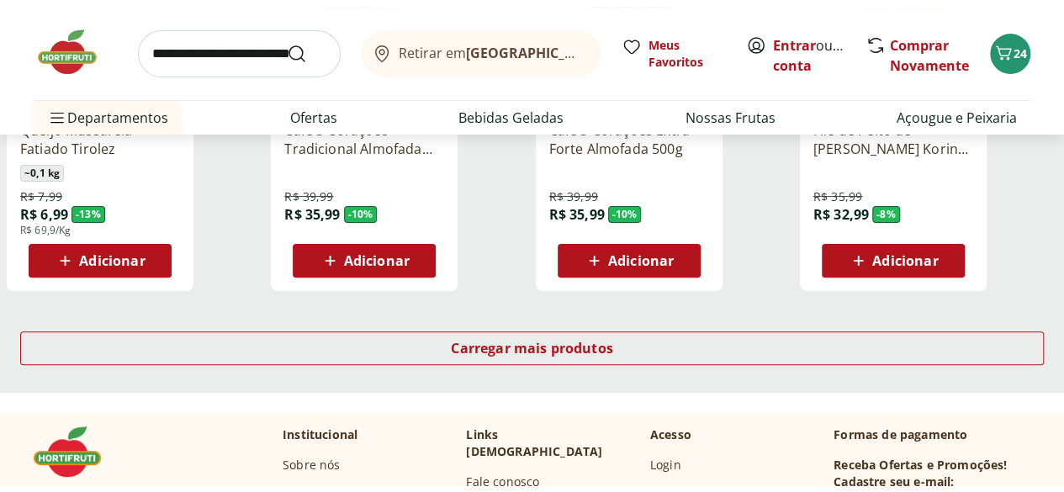
scroll to position [3363, 0]
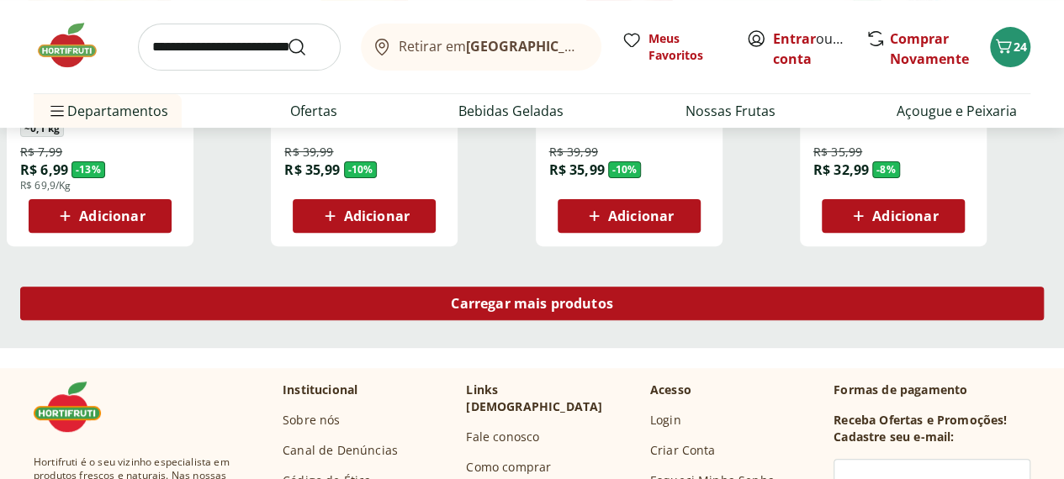
click at [613, 297] on span "Carregar mais produtos" at bounding box center [532, 303] width 162 height 13
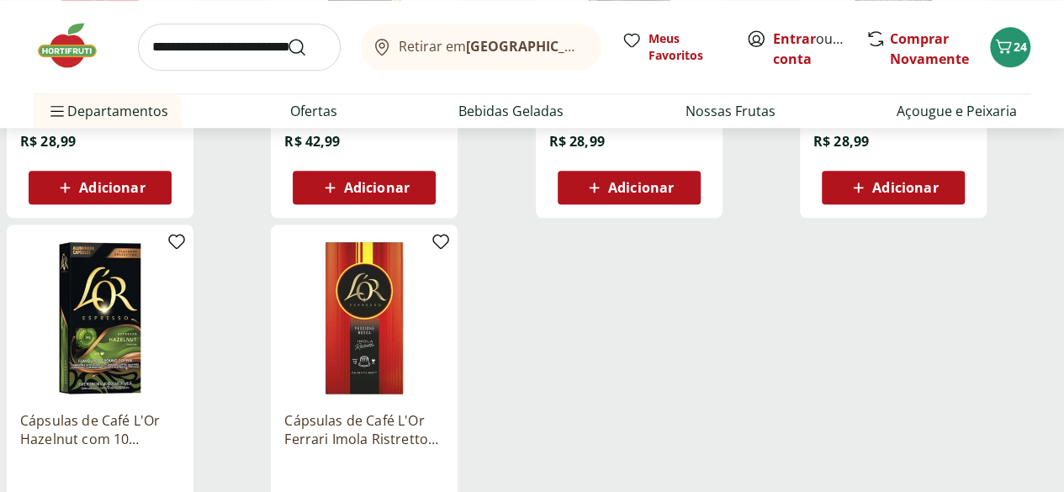
scroll to position [4204, 0]
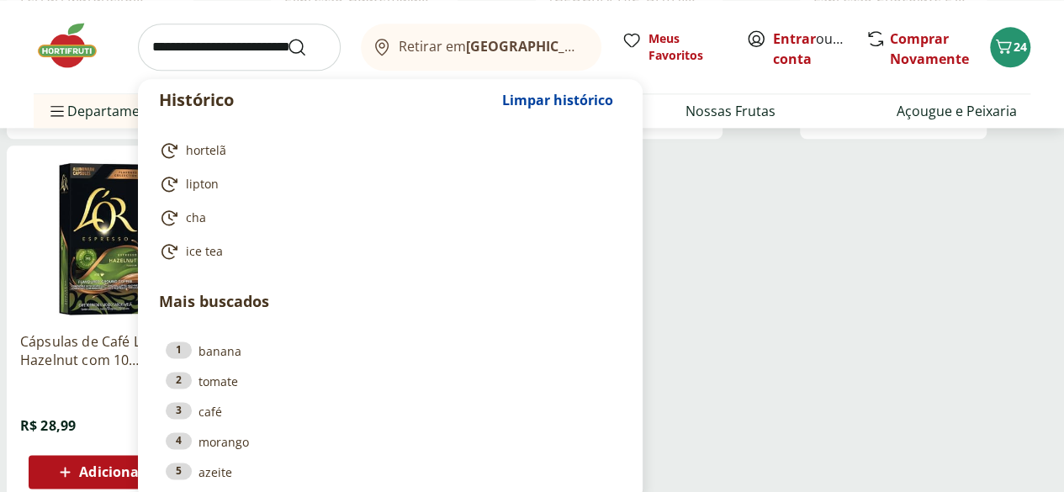
click at [174, 49] on input "search" at bounding box center [239, 47] width 203 height 47
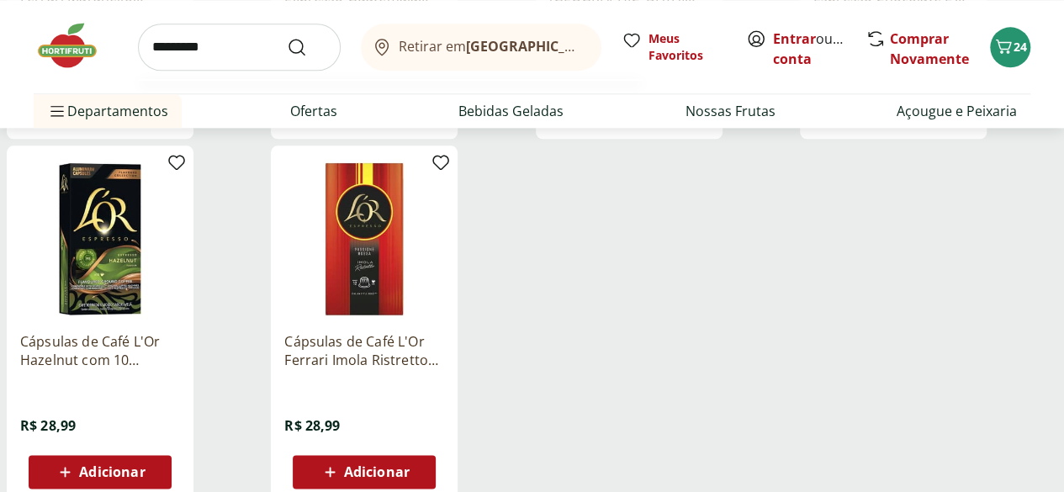
type input "*********"
click at [287, 37] on button "Submit Search" at bounding box center [307, 47] width 40 height 20
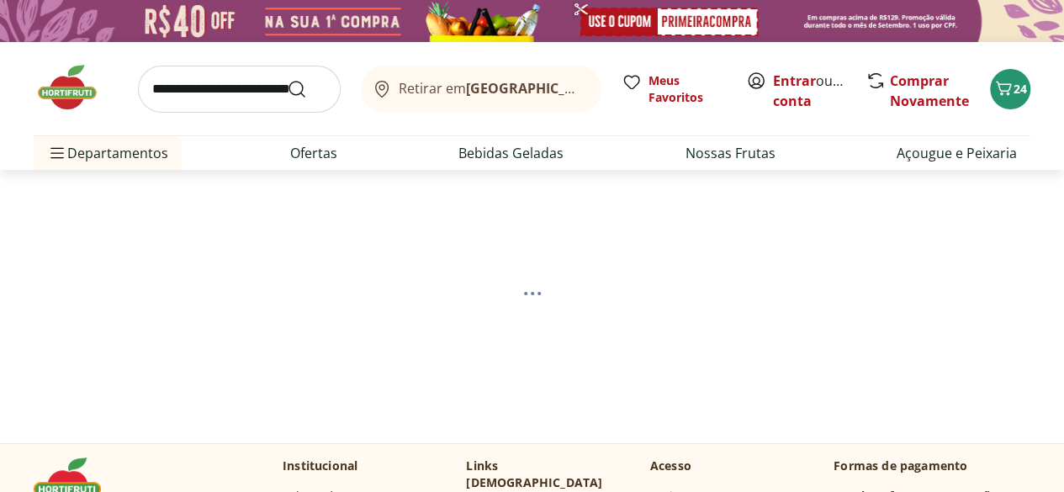
select select "**********"
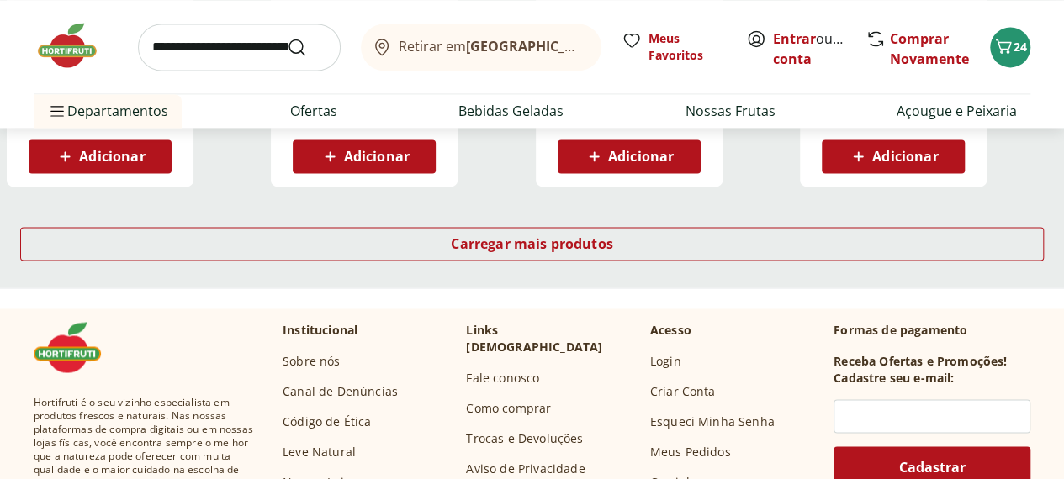
scroll to position [1177, 0]
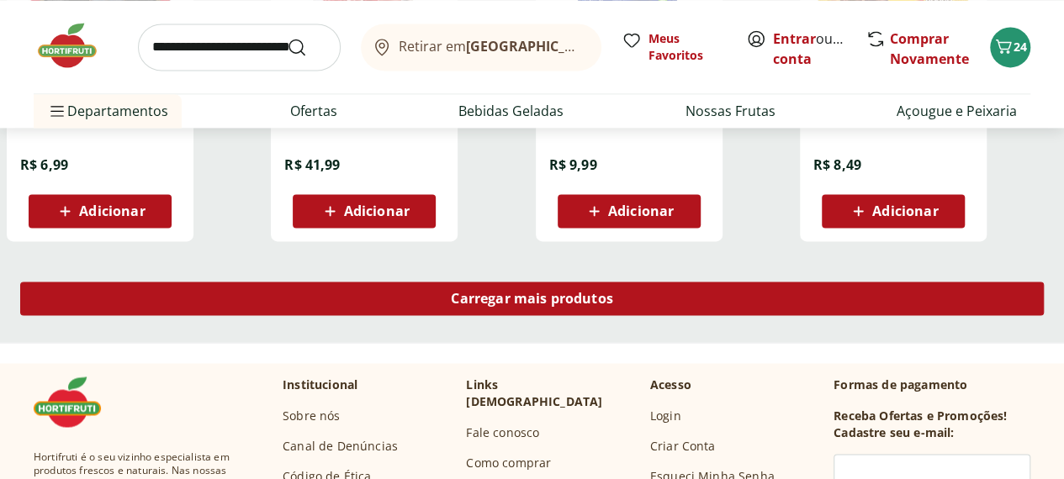
click at [613, 304] on span "Carregar mais produtos" at bounding box center [532, 298] width 162 height 13
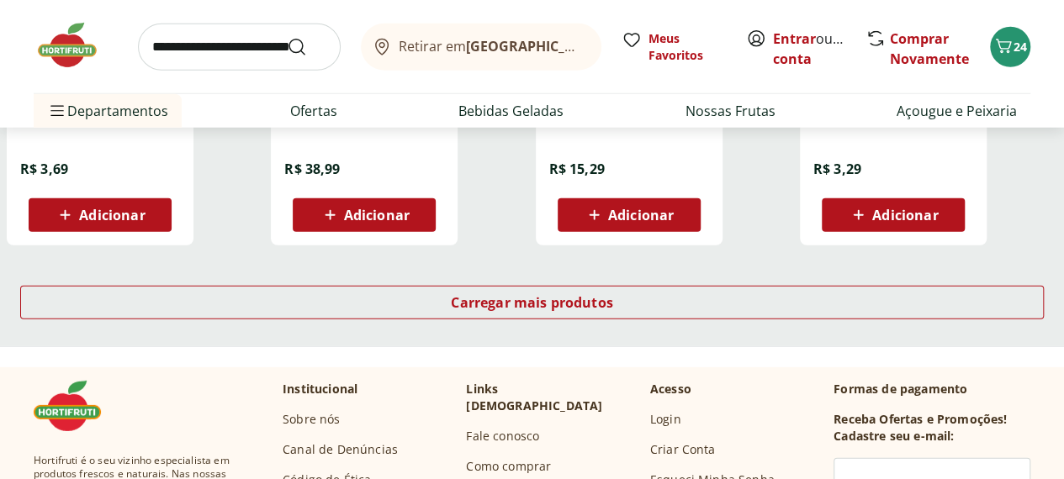
scroll to position [2270, 0]
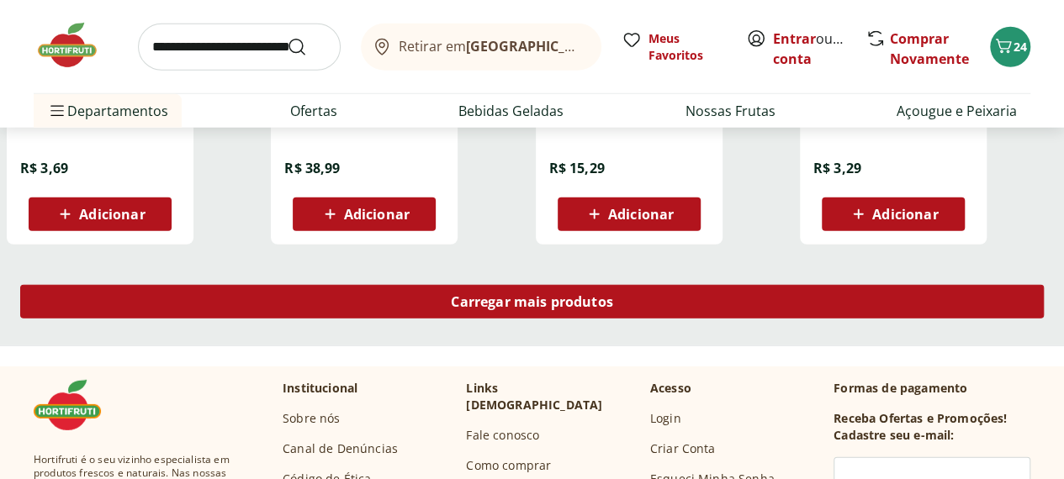
click at [675, 318] on div "Carregar mais produtos" at bounding box center [531, 302] width 1023 height 34
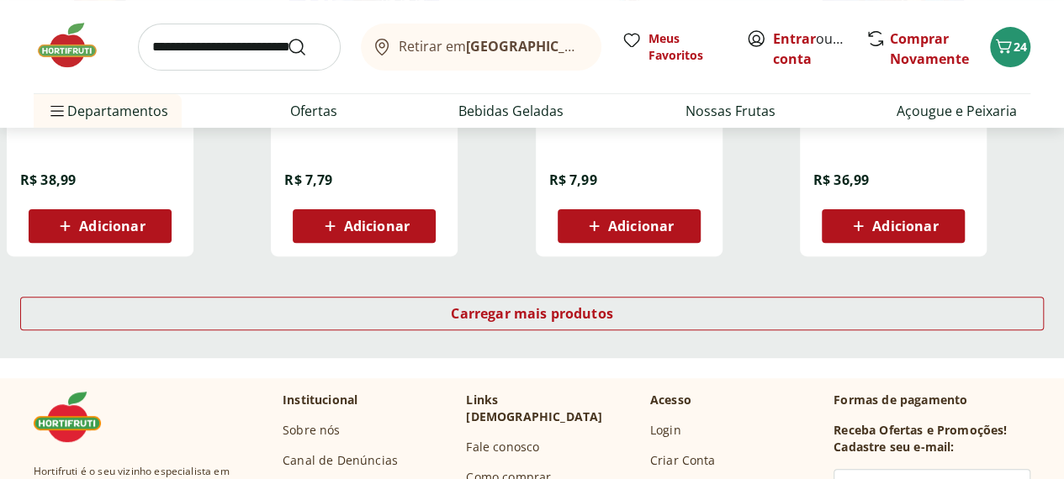
scroll to position [3363, 0]
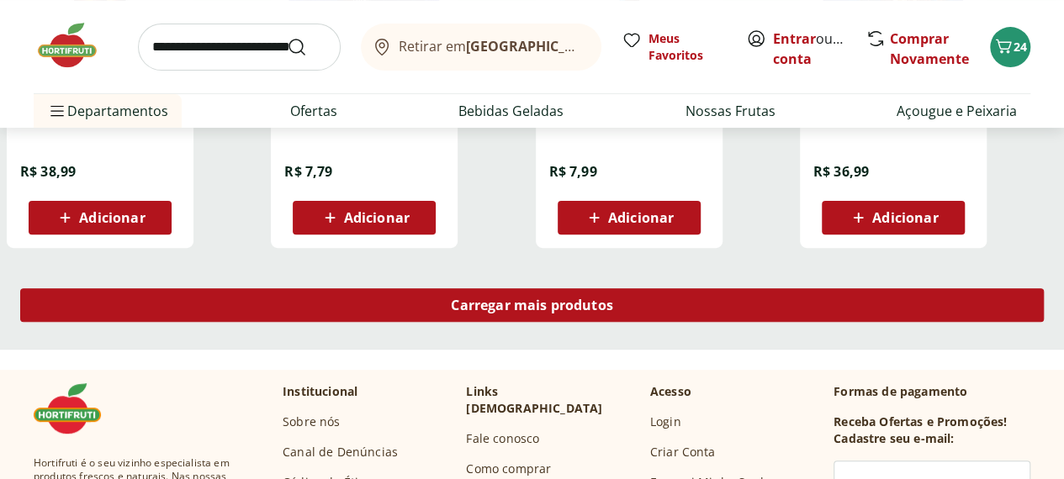
click at [613, 310] on span "Carregar mais produtos" at bounding box center [532, 304] width 162 height 13
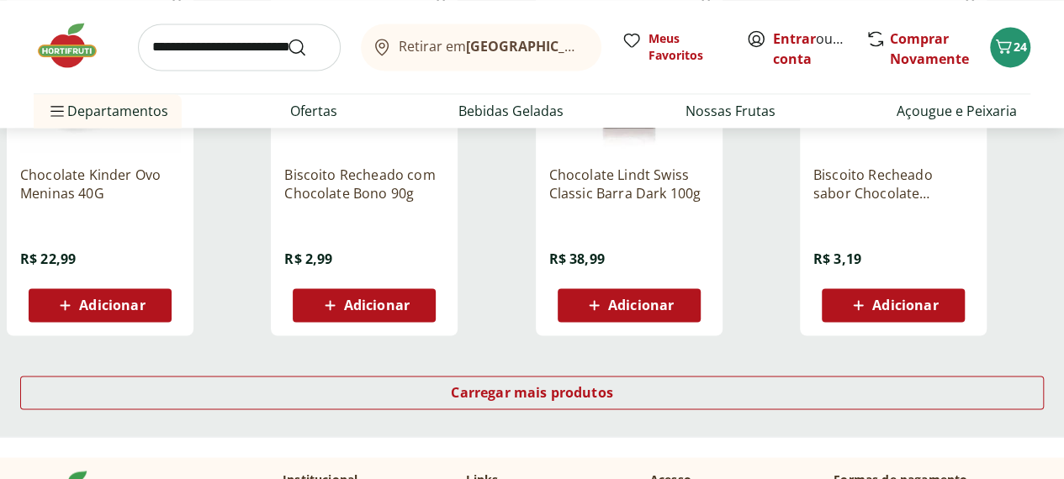
scroll to position [4456, 0]
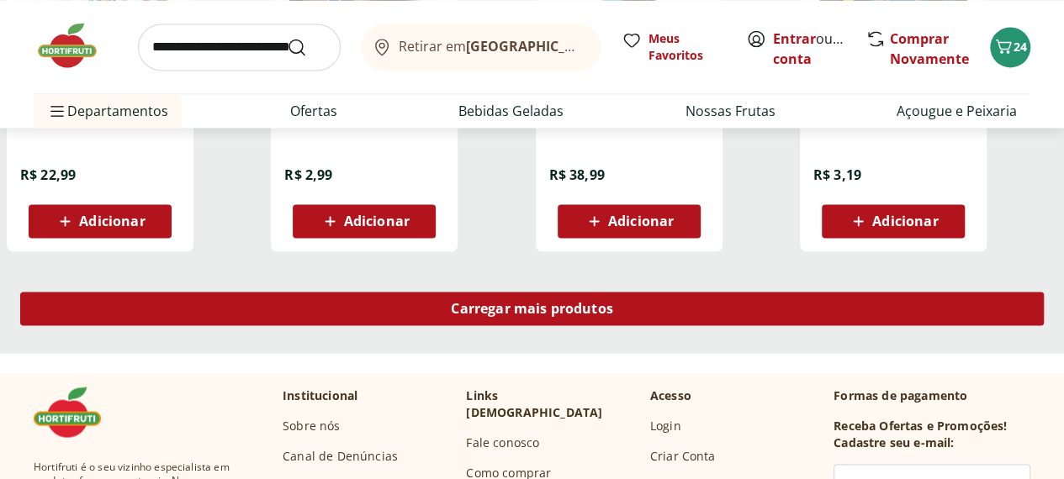
click at [613, 315] on span "Carregar mais produtos" at bounding box center [532, 308] width 162 height 13
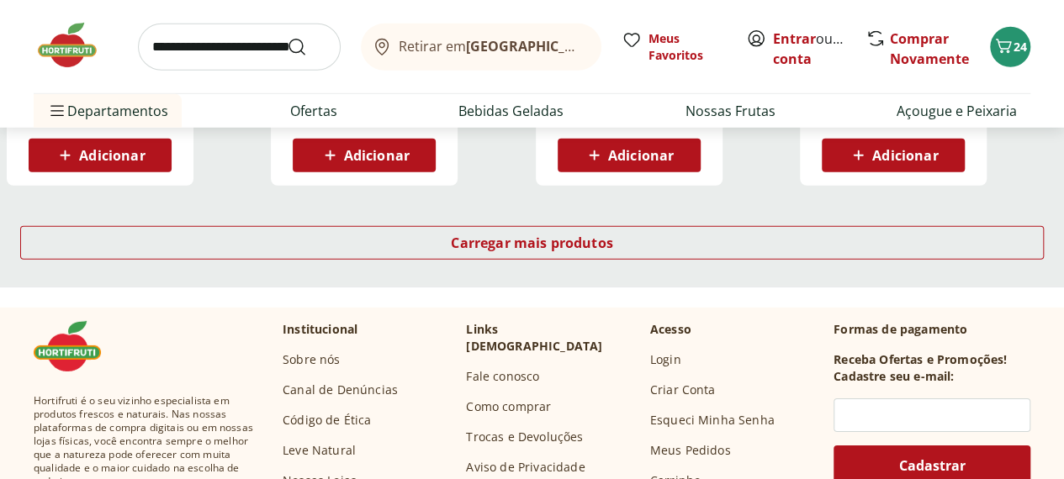
scroll to position [5633, 0]
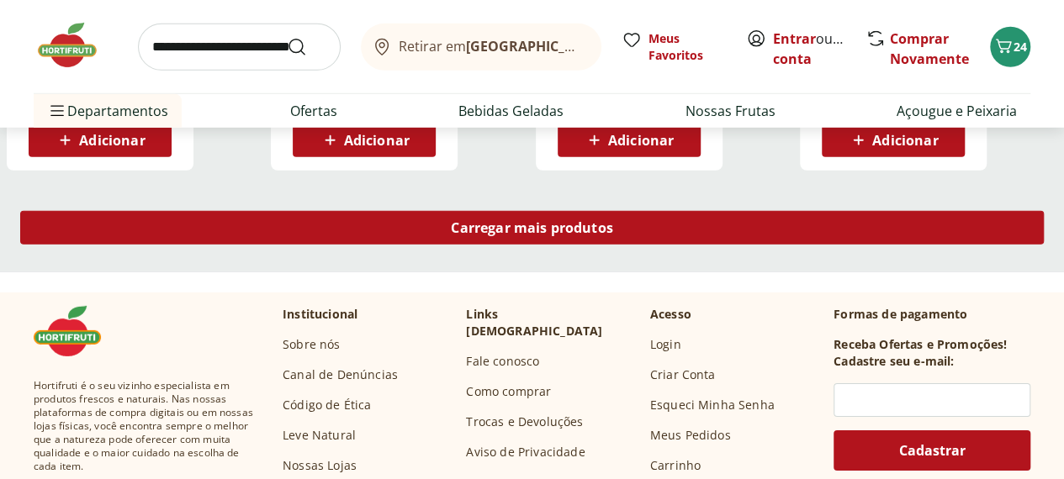
click at [613, 235] on span "Carregar mais produtos" at bounding box center [532, 227] width 162 height 13
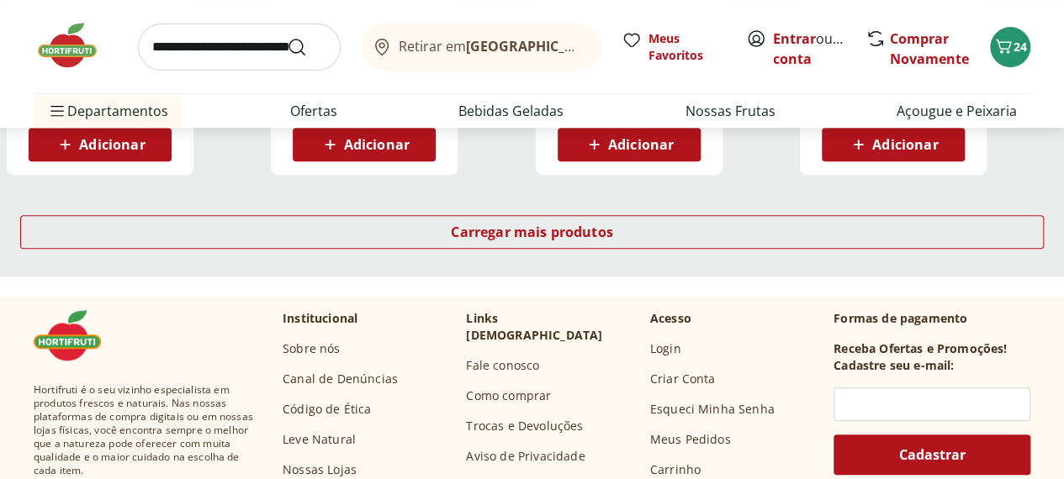
scroll to position [6726, 0]
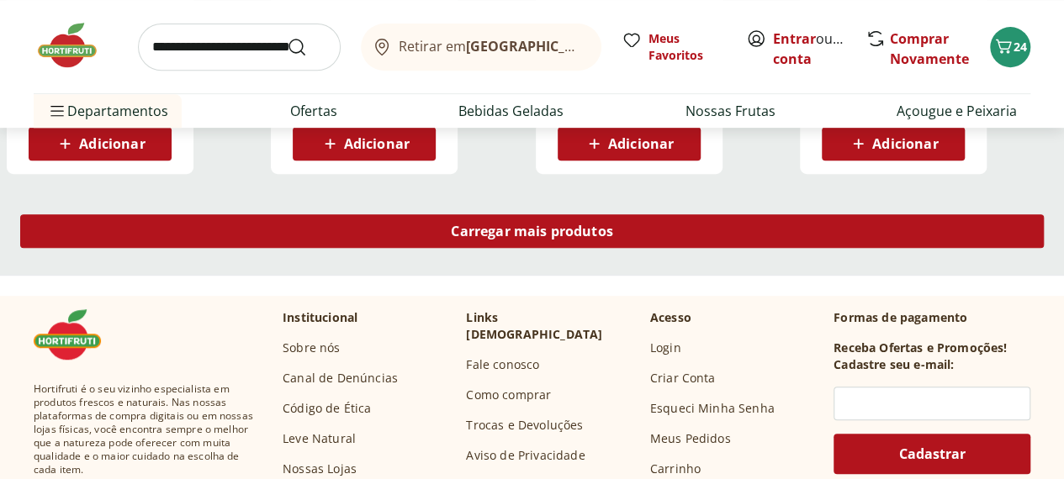
click at [613, 238] on span "Carregar mais produtos" at bounding box center [532, 230] width 162 height 13
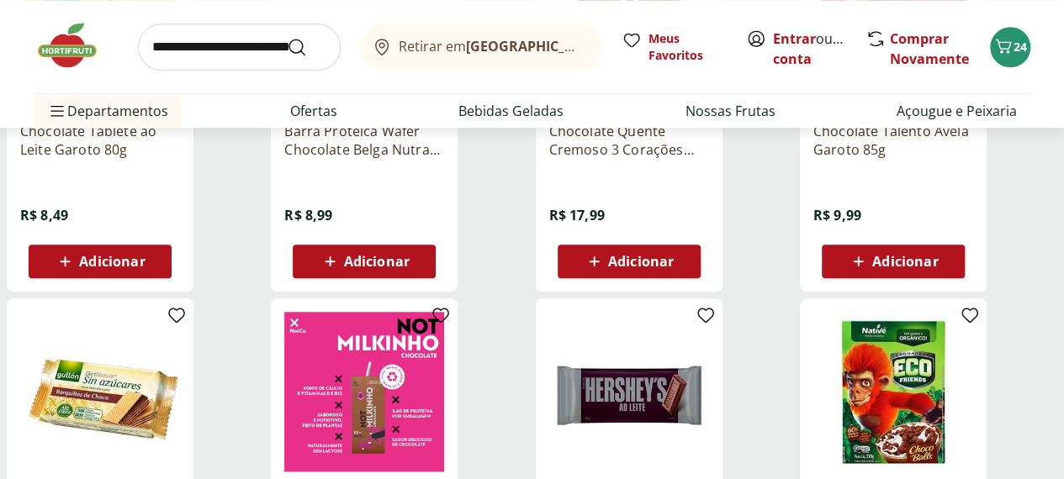
scroll to position [7062, 0]
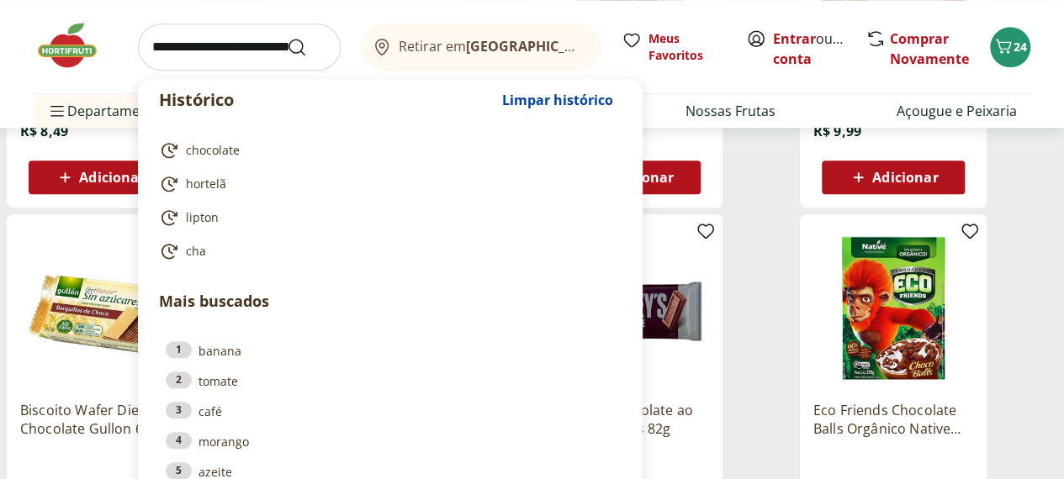
click at [188, 58] on input "search" at bounding box center [239, 47] width 203 height 47
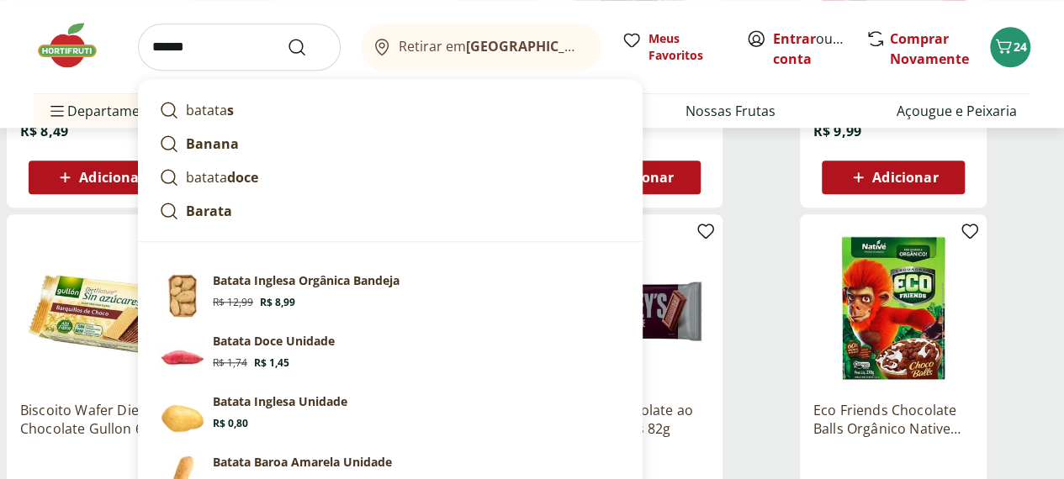
type input "******"
click at [287, 37] on button "Submit Search" at bounding box center [307, 47] width 40 height 20
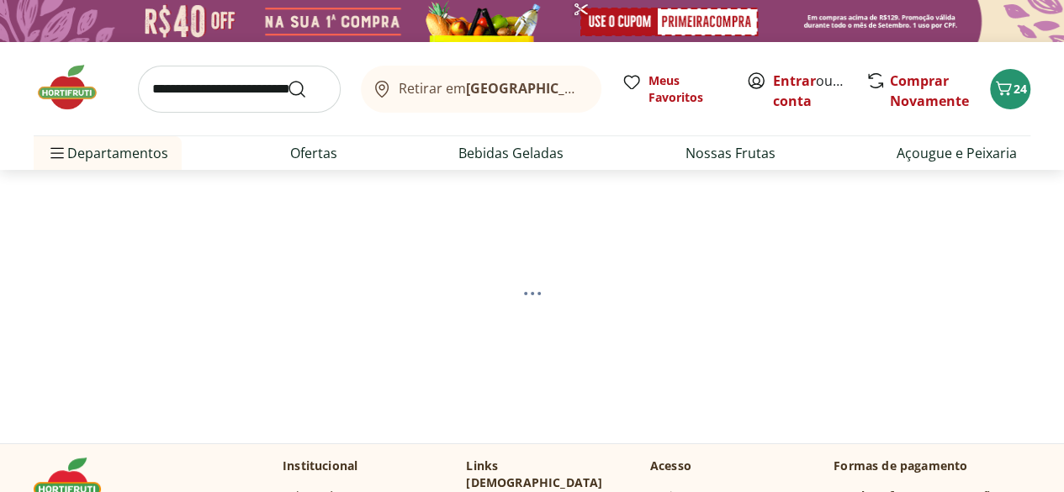
select select "**********"
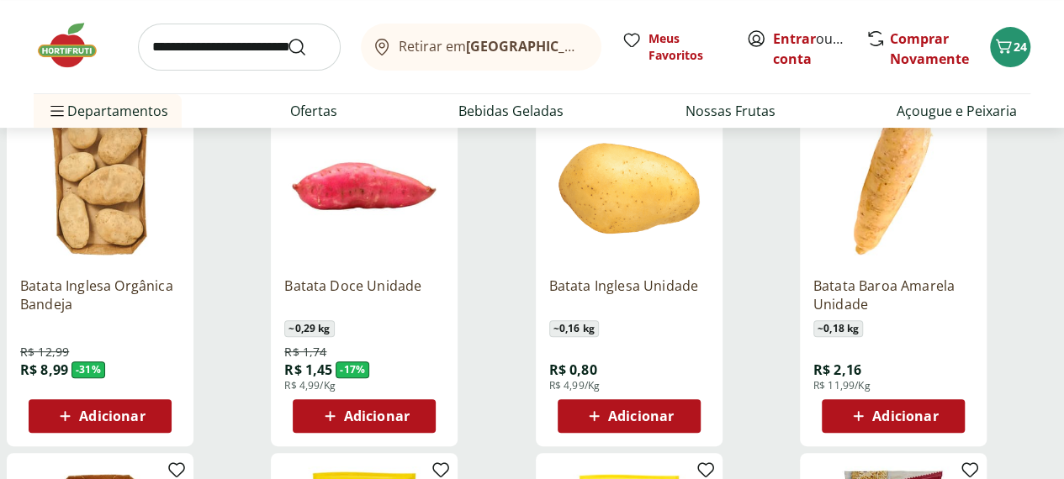
scroll to position [252, 0]
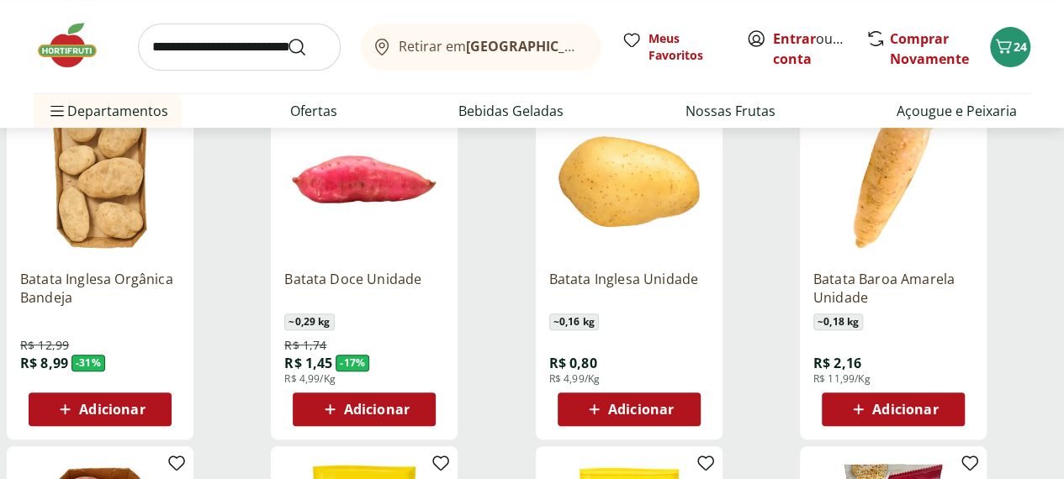
click at [604, 409] on icon at bounding box center [593, 409] width 21 height 20
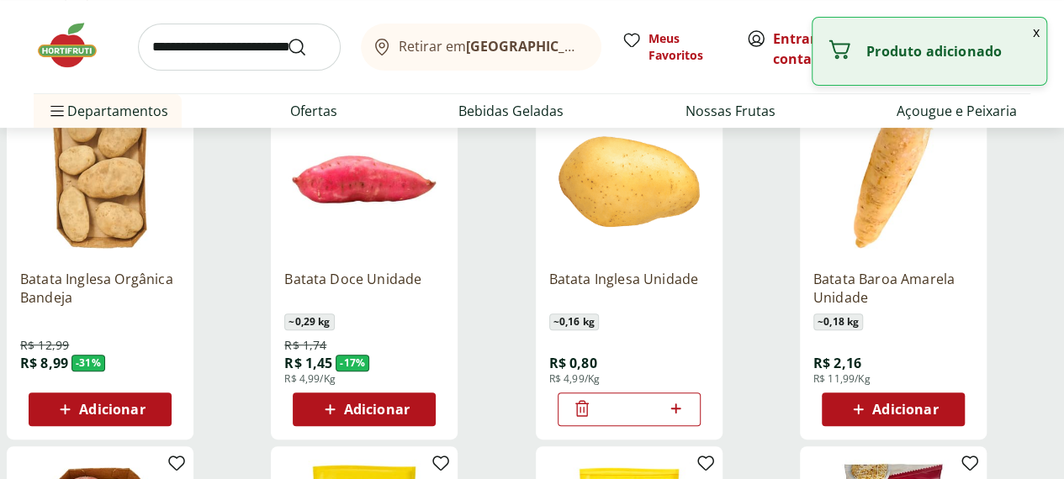
click at [681, 414] on icon at bounding box center [676, 409] width 10 height 10
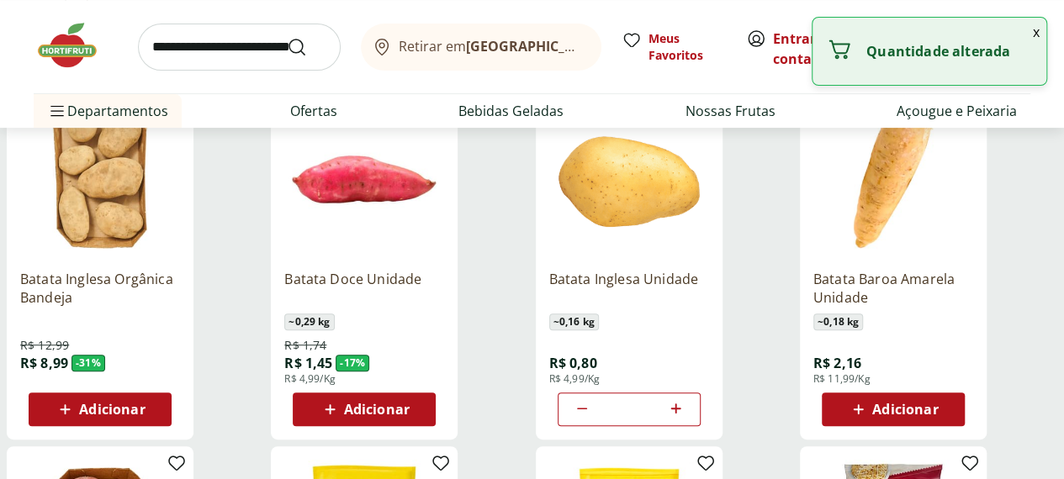
click at [681, 414] on icon at bounding box center [676, 409] width 10 height 10
type input "*"
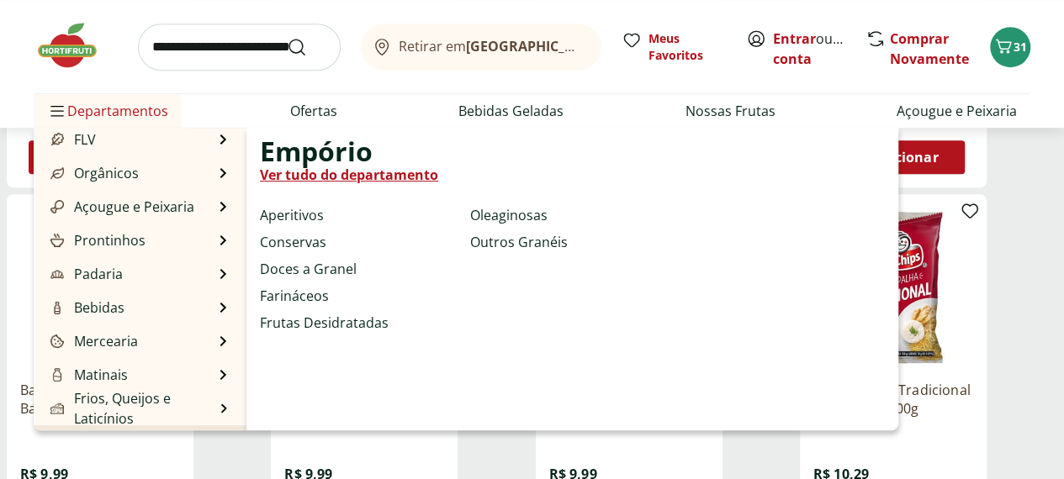
scroll to position [0, 0]
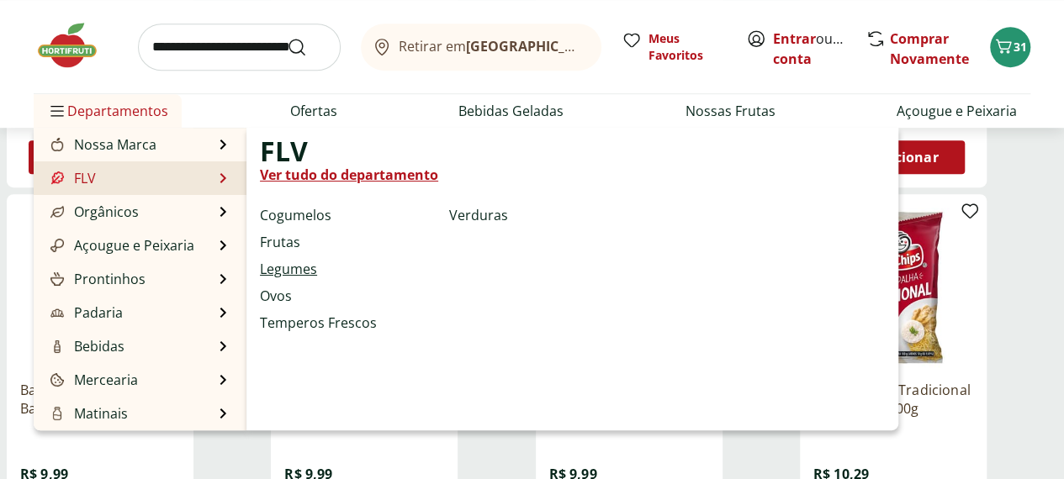
click at [292, 271] on link "Legumes" at bounding box center [288, 269] width 57 height 20
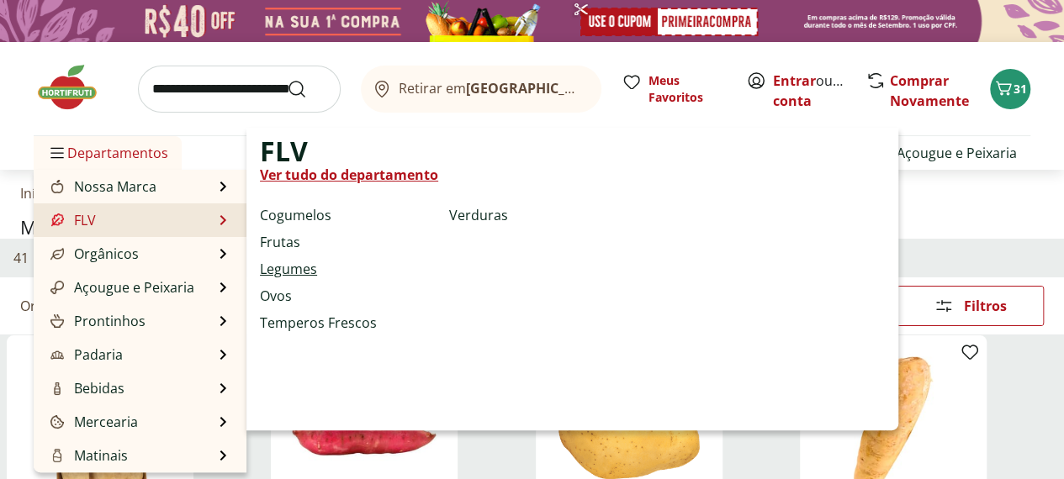
select select "**********"
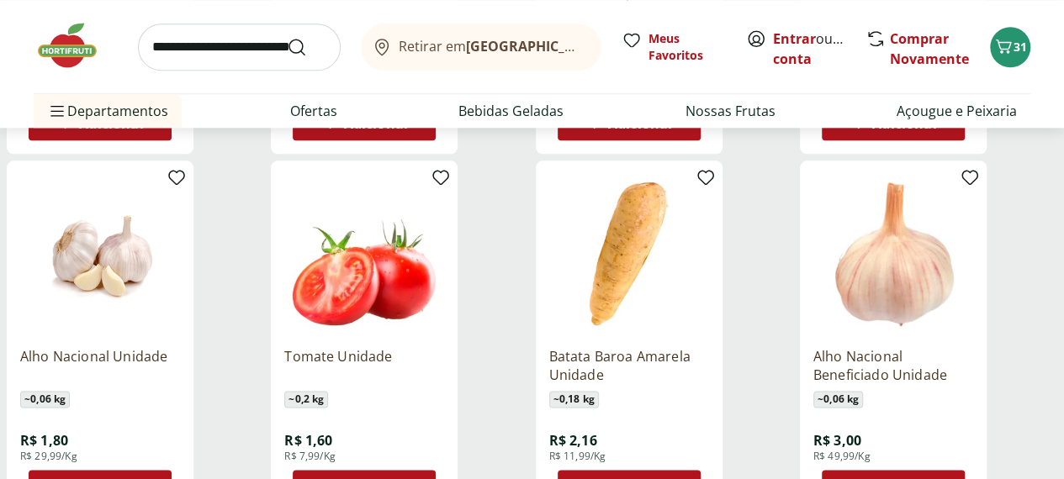
scroll to position [925, 0]
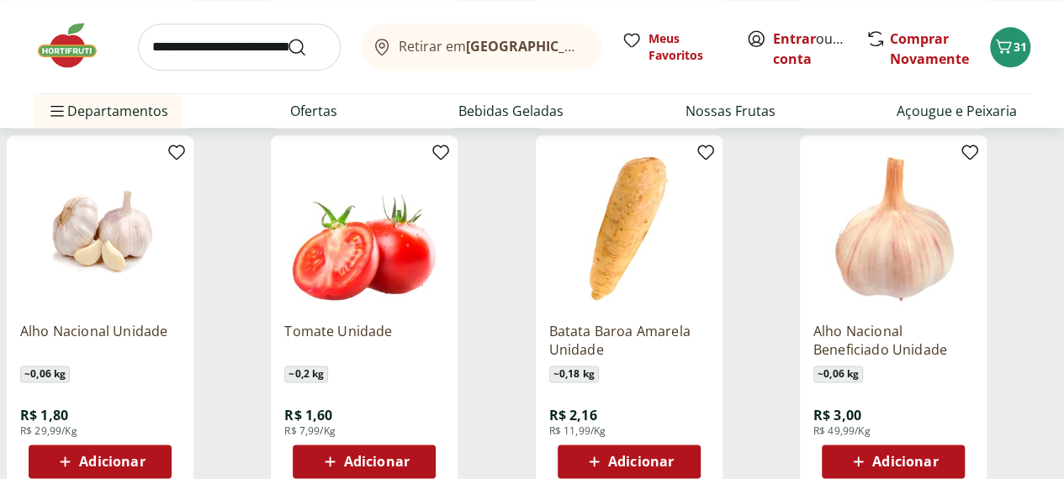
click at [335, 457] on icon at bounding box center [330, 462] width 10 height 10
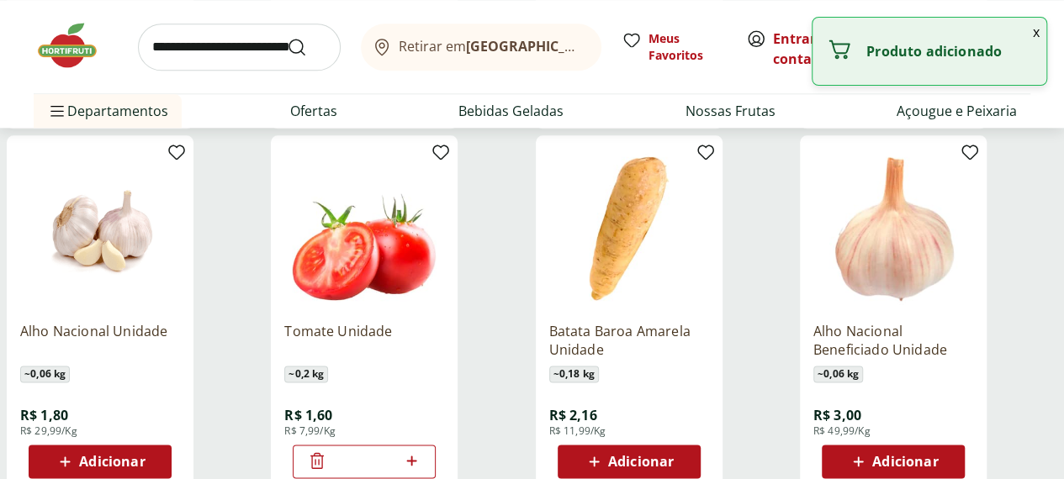
click at [422, 451] on icon at bounding box center [411, 461] width 21 height 20
type input "*"
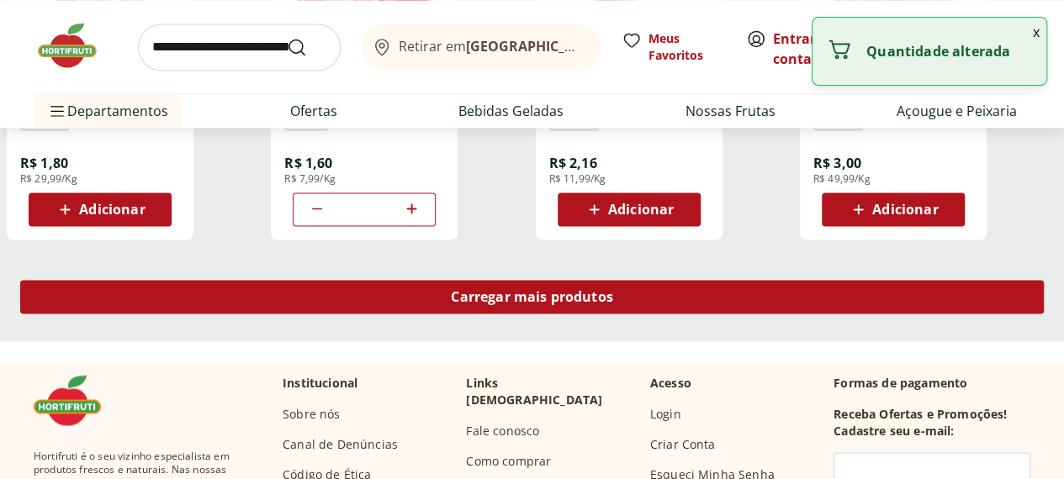
click at [613, 290] on span "Carregar mais produtos" at bounding box center [532, 296] width 162 height 13
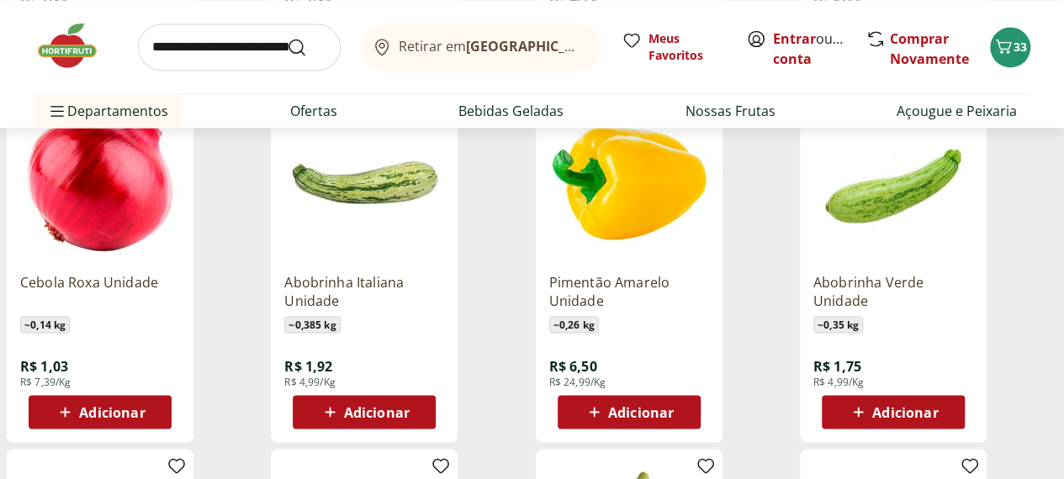
scroll to position [1345, 0]
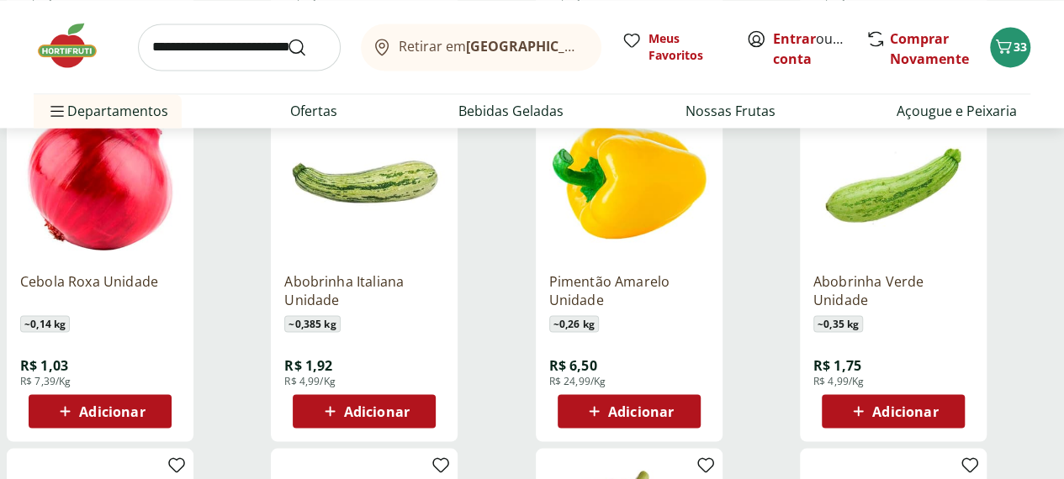
click at [868, 401] on icon at bounding box center [857, 411] width 21 height 20
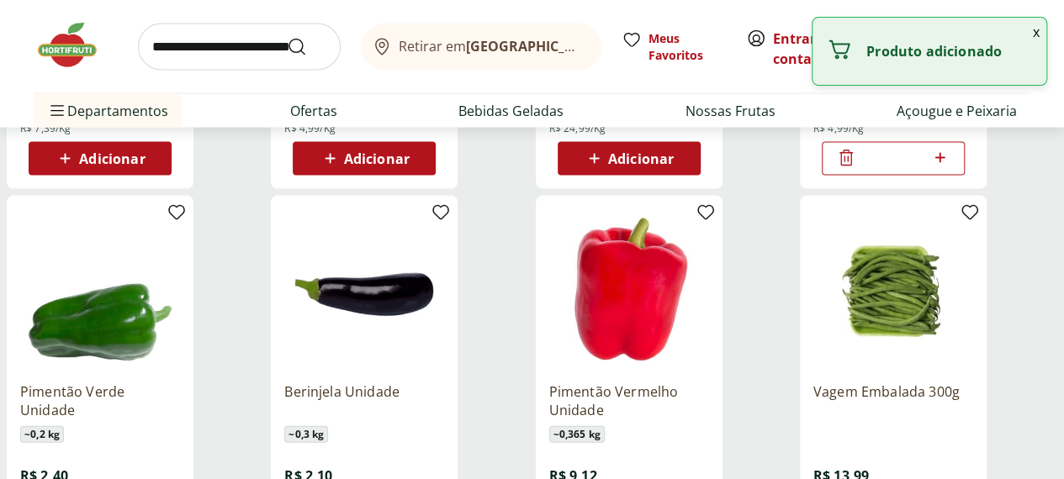
scroll to position [1850, 0]
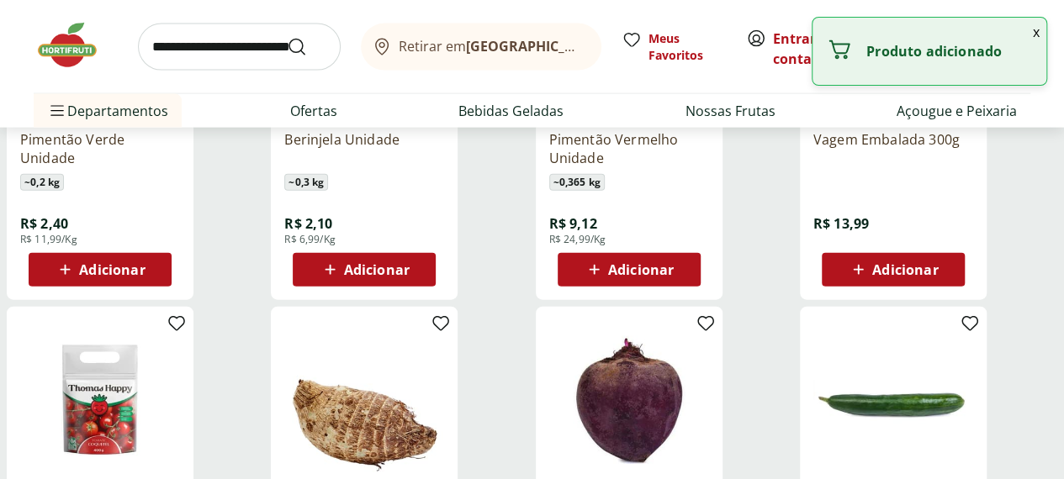
click at [234, 54] on input "search" at bounding box center [239, 47] width 203 height 47
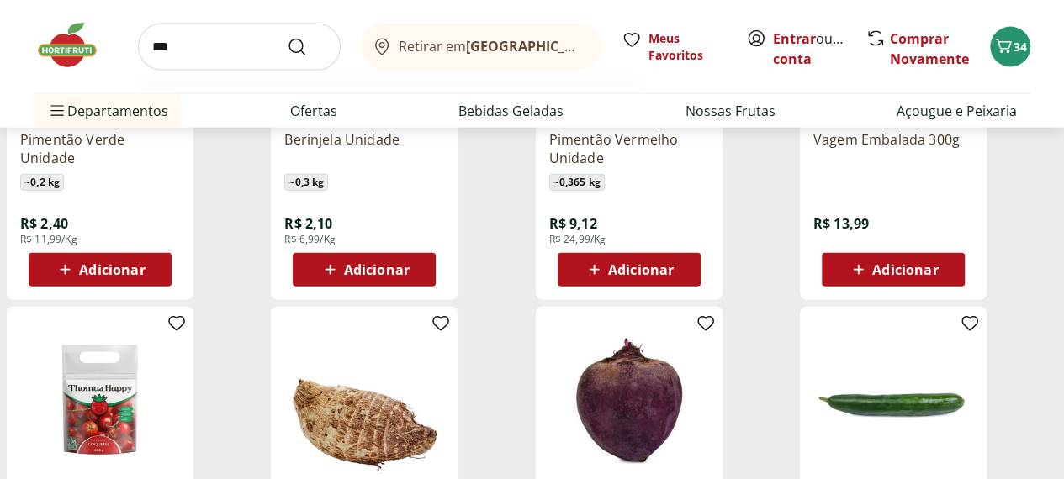
type input "***"
click at [287, 37] on button "Submit Search" at bounding box center [307, 47] width 40 height 20
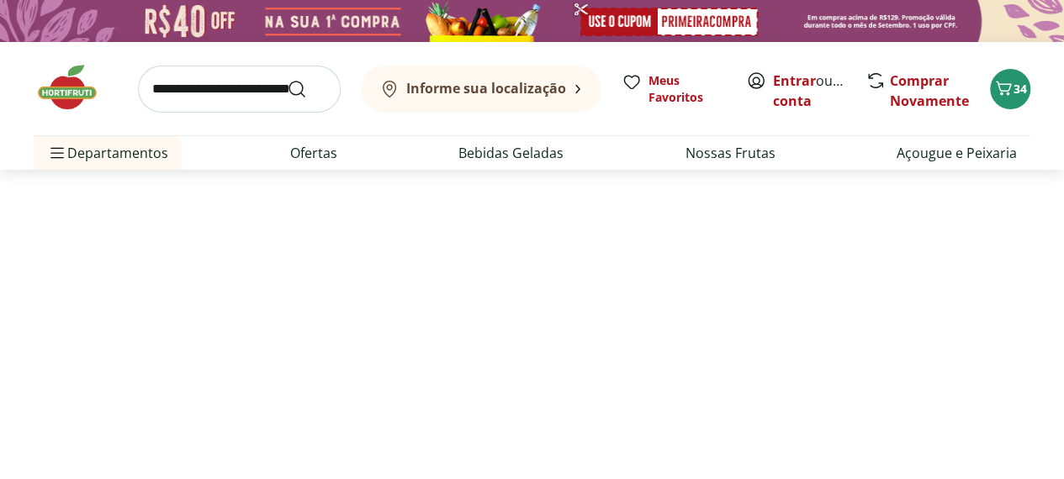
select select "**********"
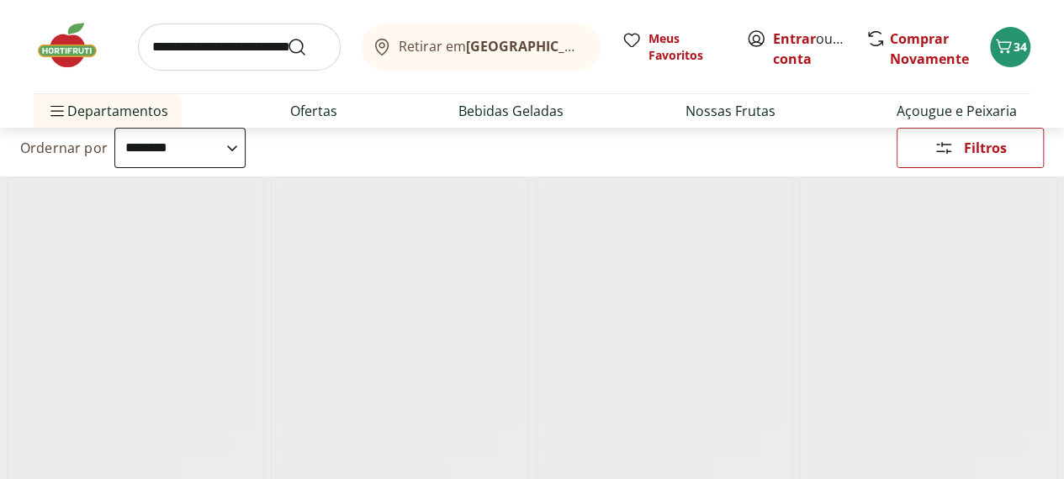
scroll to position [168, 0]
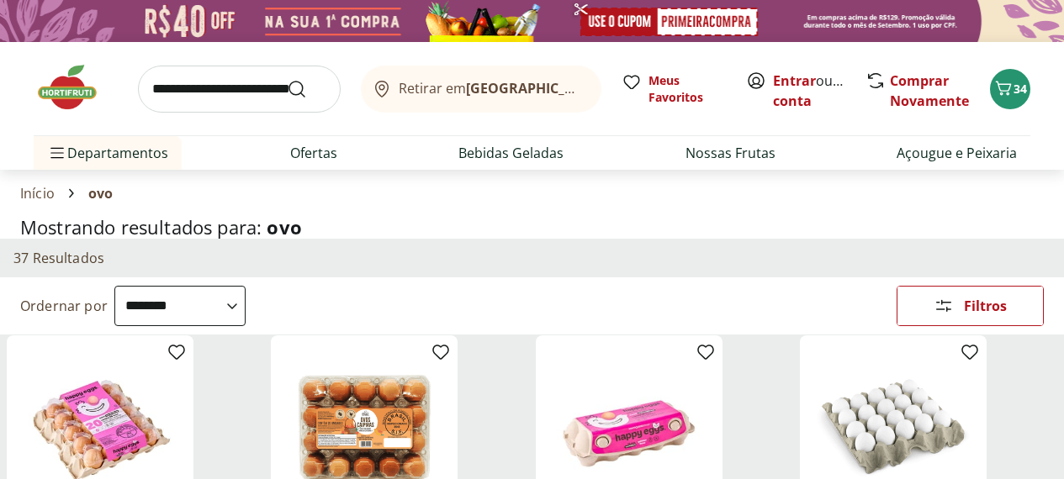
select select "**********"
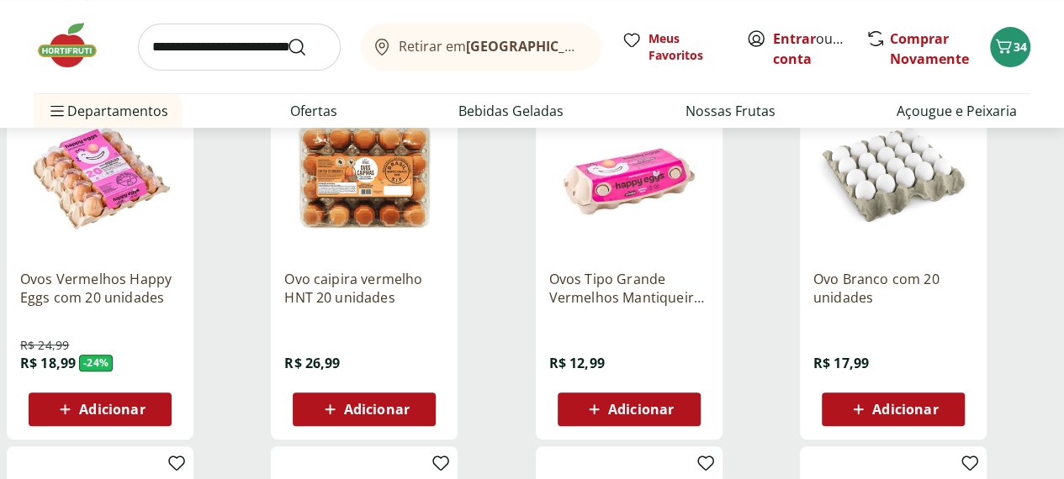
click at [76, 409] on icon at bounding box center [65, 409] width 21 height 20
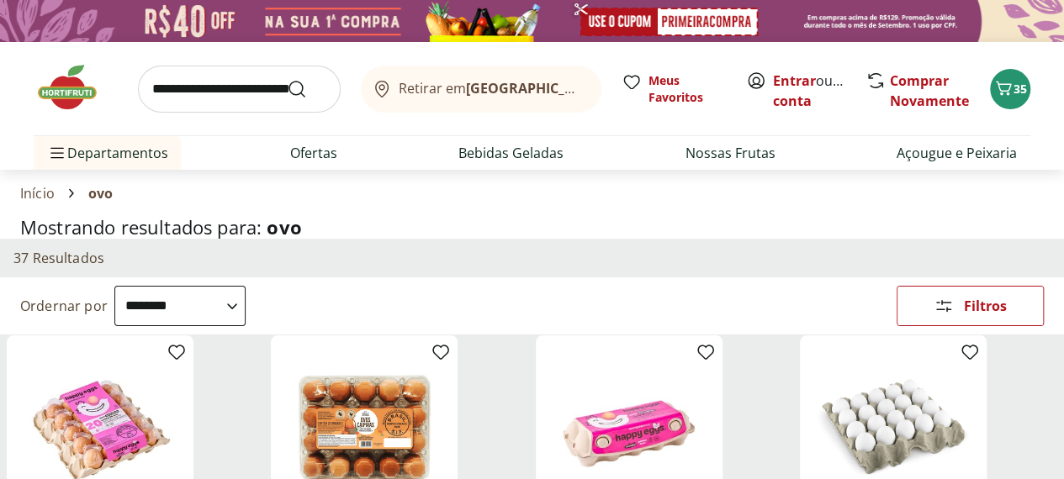
click at [188, 95] on input "search" at bounding box center [239, 89] width 203 height 47
type input "**********"
click at [287, 79] on button "Submit Search" at bounding box center [307, 89] width 40 height 20
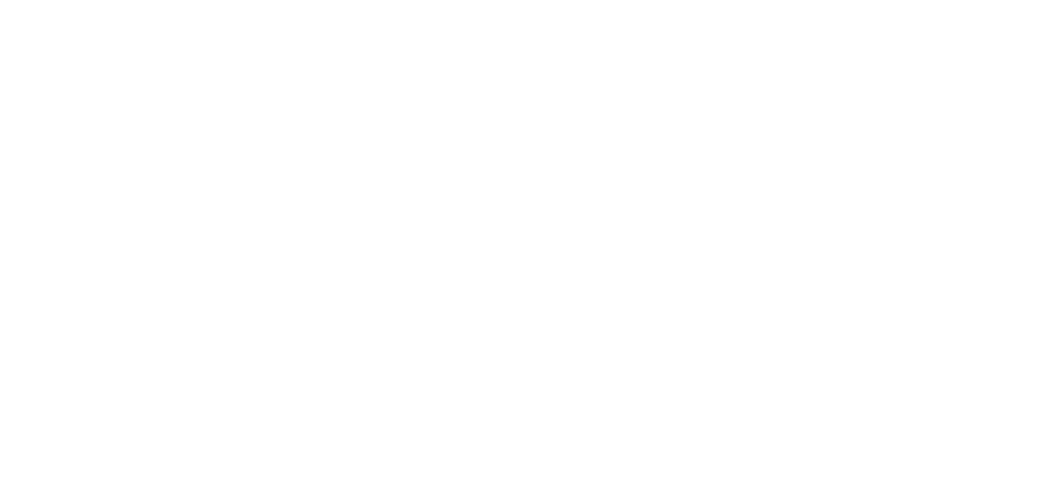
select select "**********"
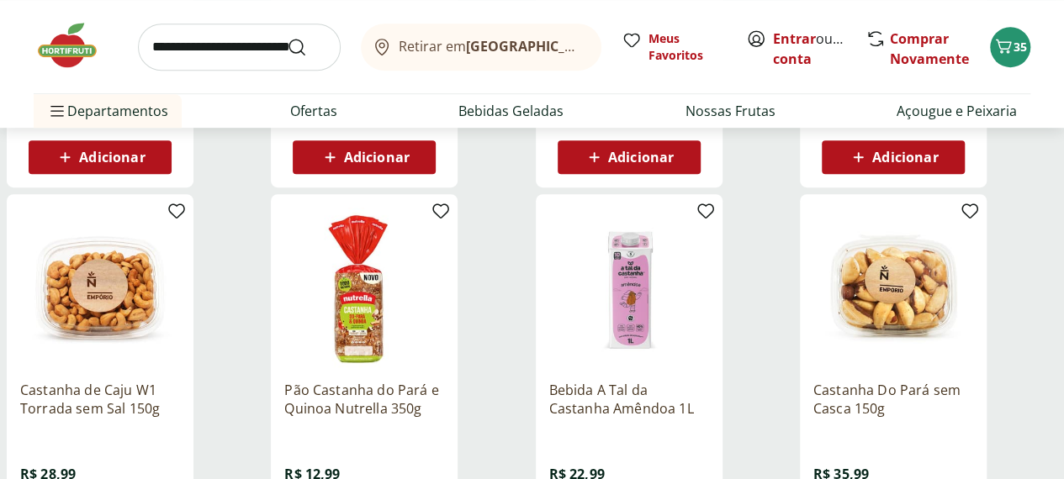
scroll to position [589, 0]
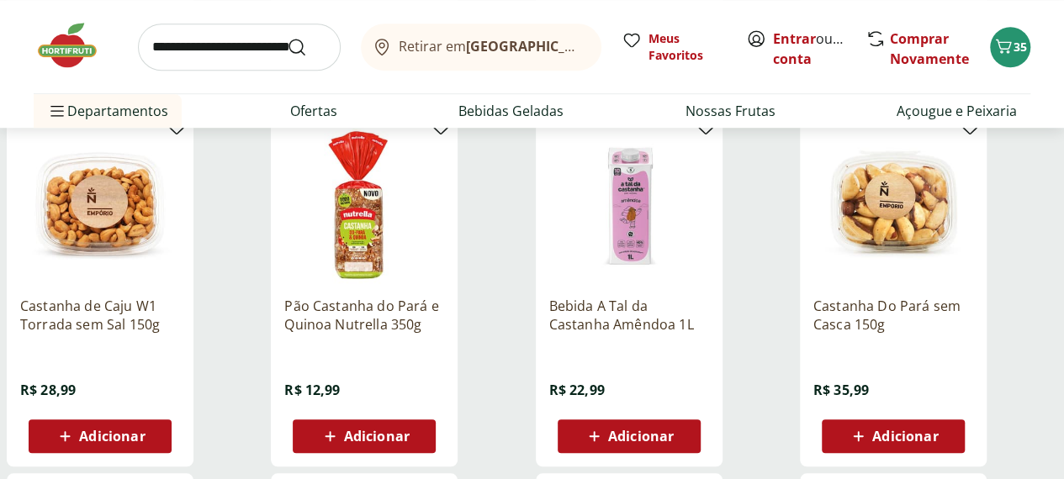
click at [604, 446] on icon at bounding box center [593, 436] width 21 height 20
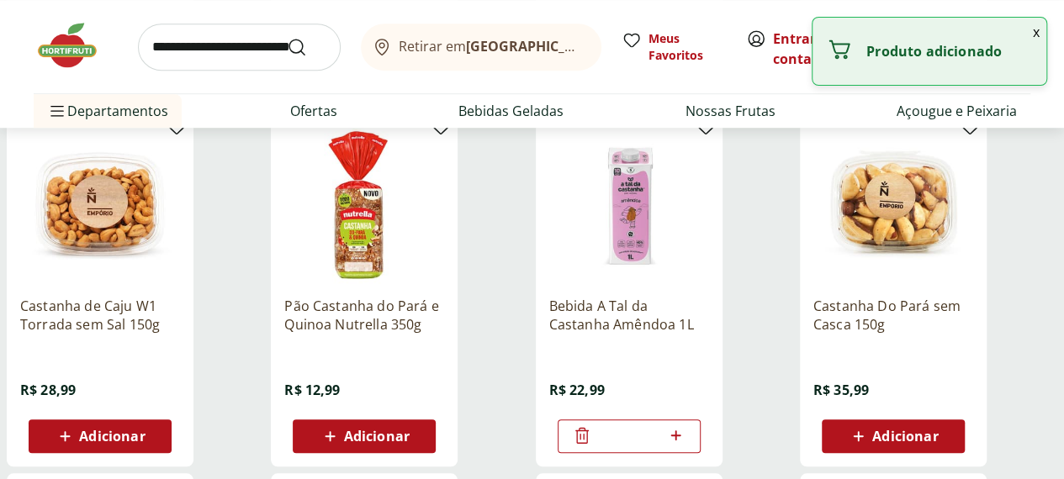
click at [1029, 31] on button "x" at bounding box center [1036, 32] width 20 height 29
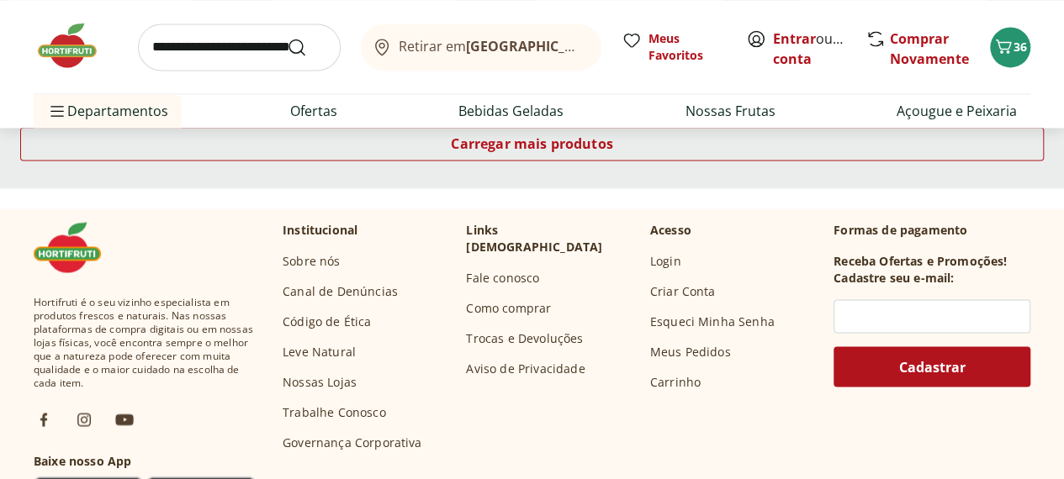
scroll to position [1345, 0]
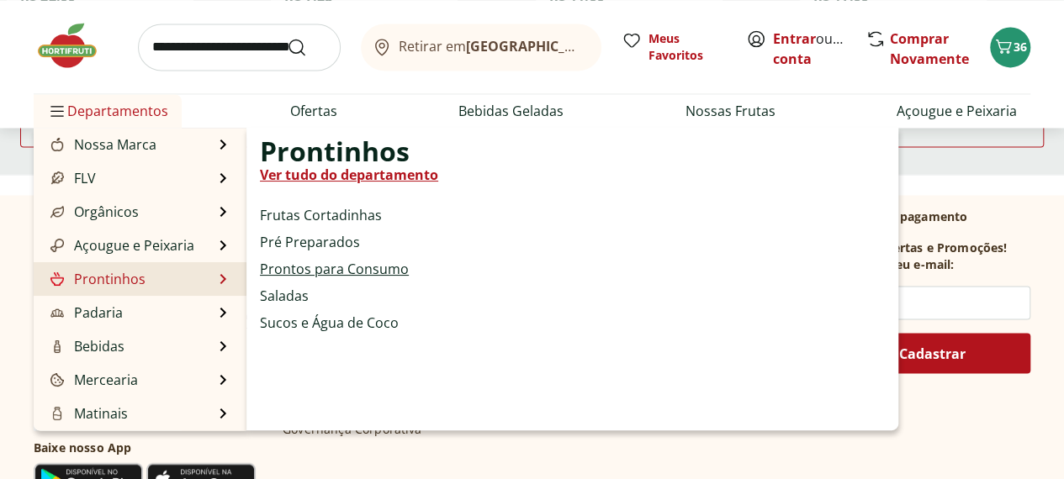
click at [298, 268] on link "Prontos para Consumo" at bounding box center [334, 269] width 149 height 20
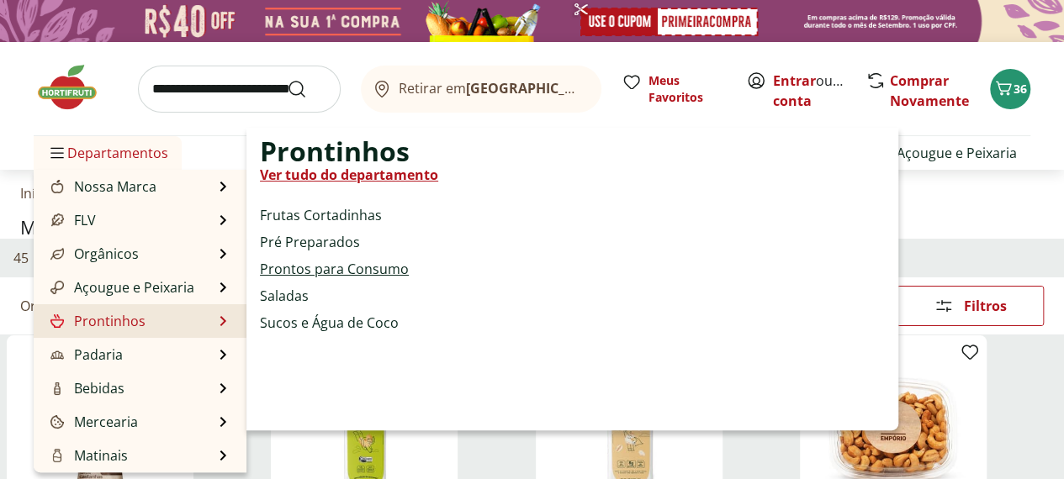
select select "**********"
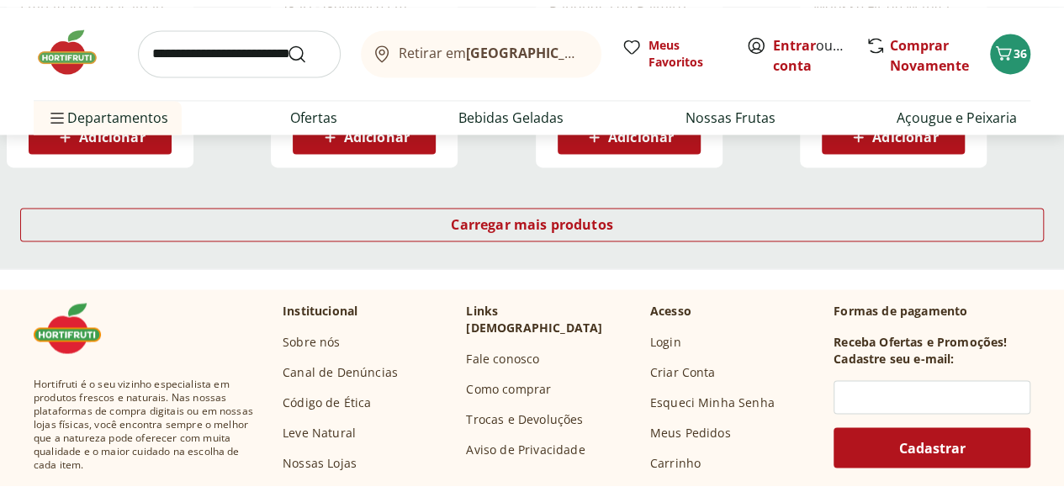
scroll to position [1261, 0]
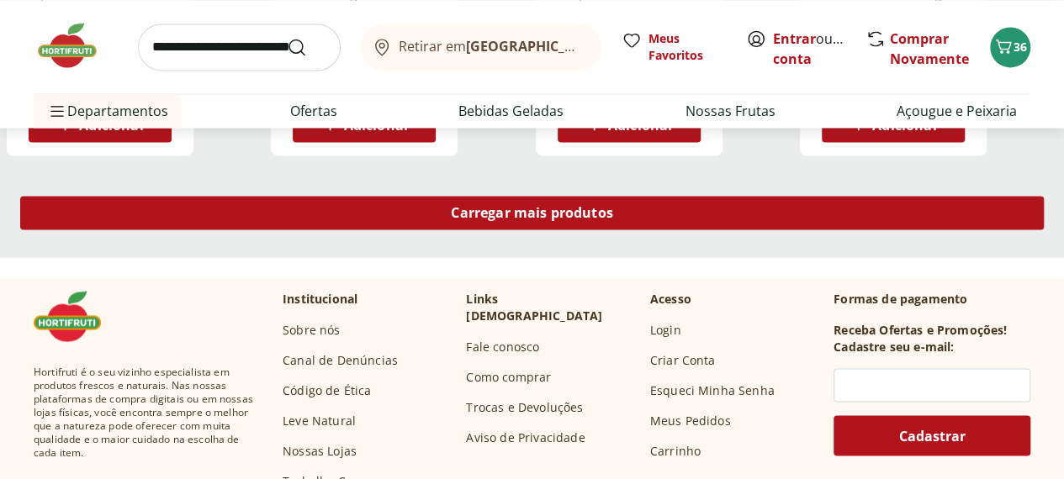
click at [613, 206] on span "Carregar mais produtos" at bounding box center [532, 212] width 162 height 13
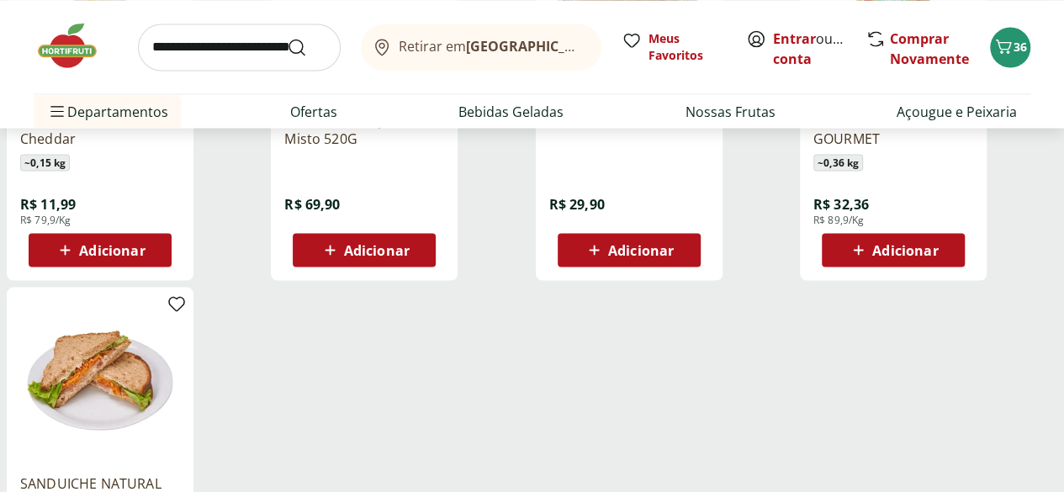
scroll to position [1513, 0]
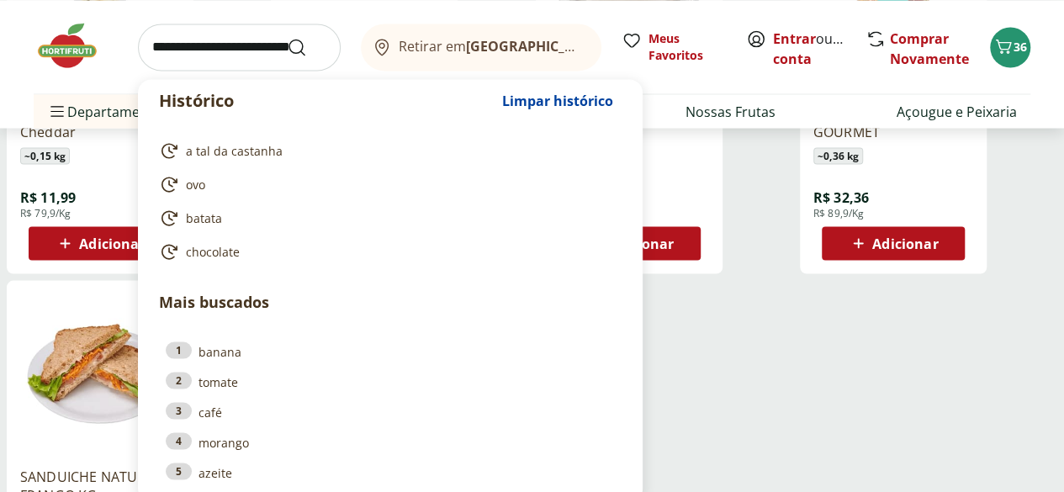
click at [210, 50] on input "search" at bounding box center [239, 47] width 203 height 47
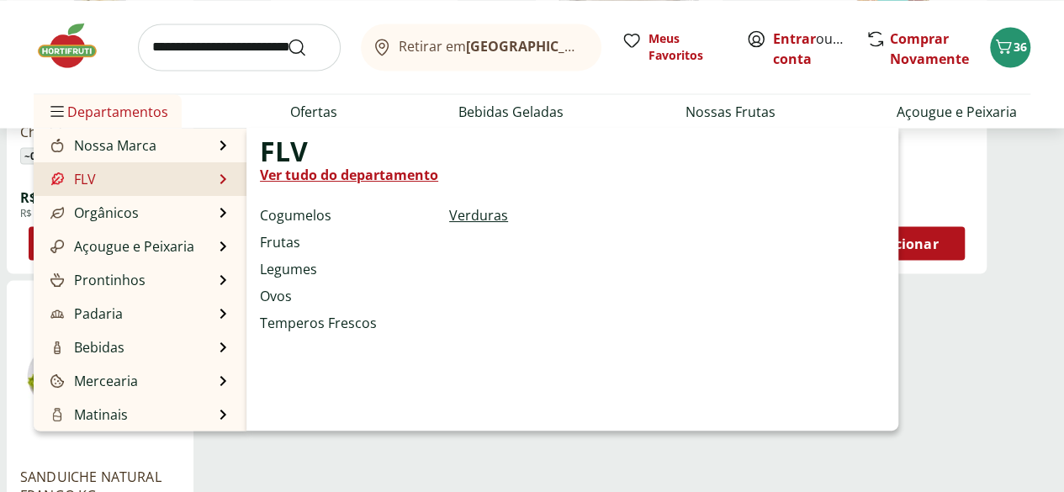
click at [471, 215] on link "Verduras" at bounding box center [478, 215] width 59 height 20
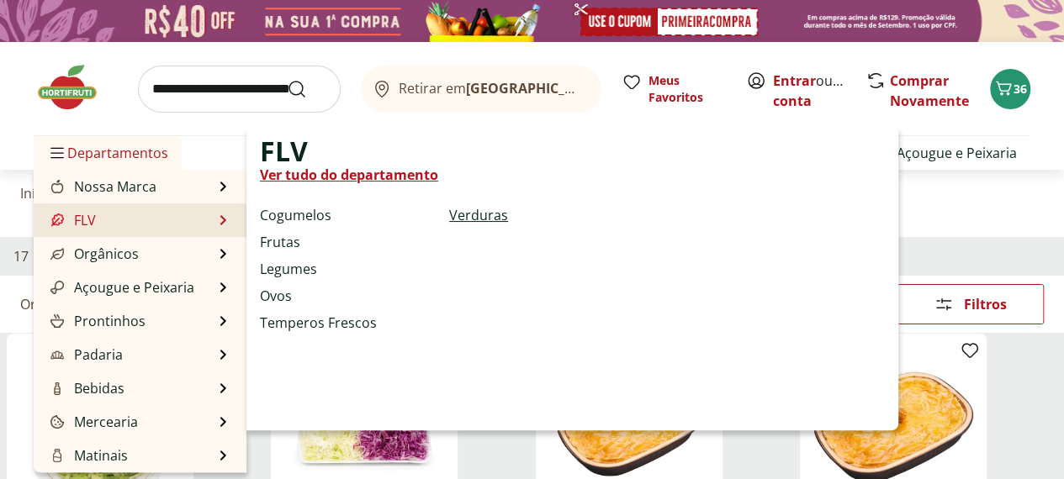
select select "**********"
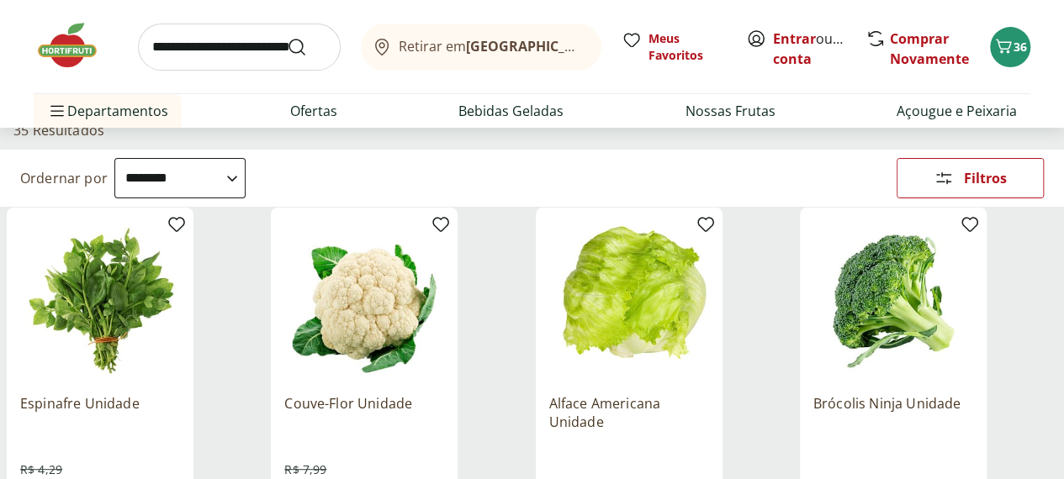
scroll to position [168, 0]
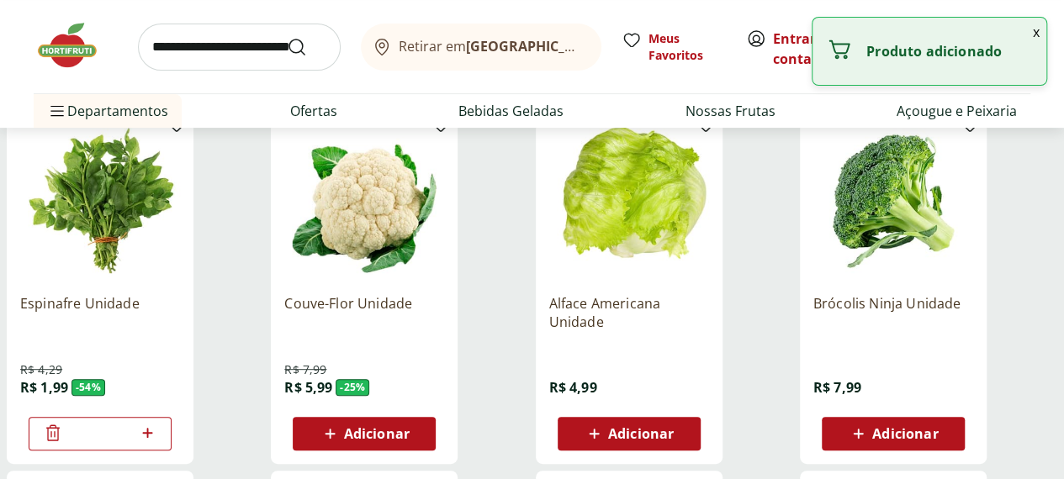
scroll to position [252, 0]
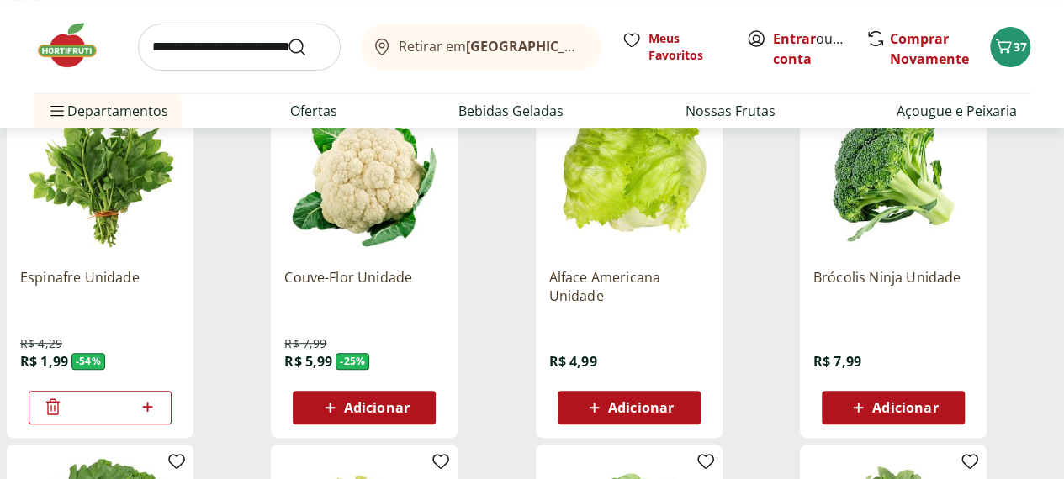
click at [422, 393] on div "Adicionar" at bounding box center [364, 408] width 116 height 30
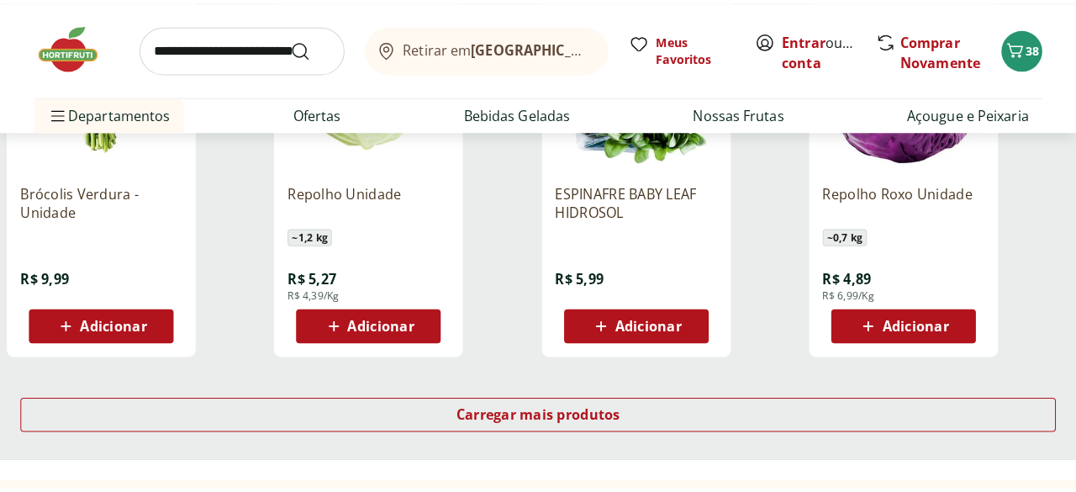
scroll to position [1009, 0]
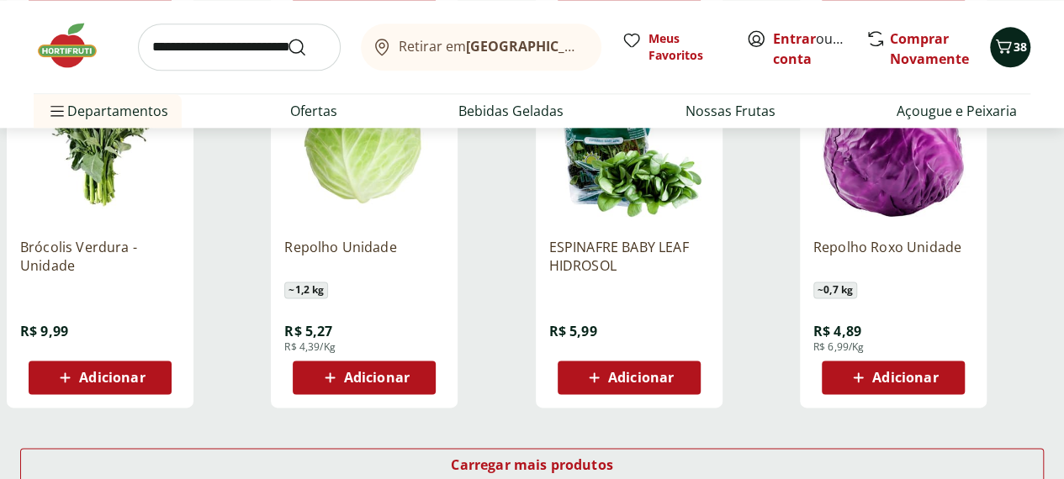
click at [995, 55] on icon "Carrinho" at bounding box center [1003, 46] width 20 height 20
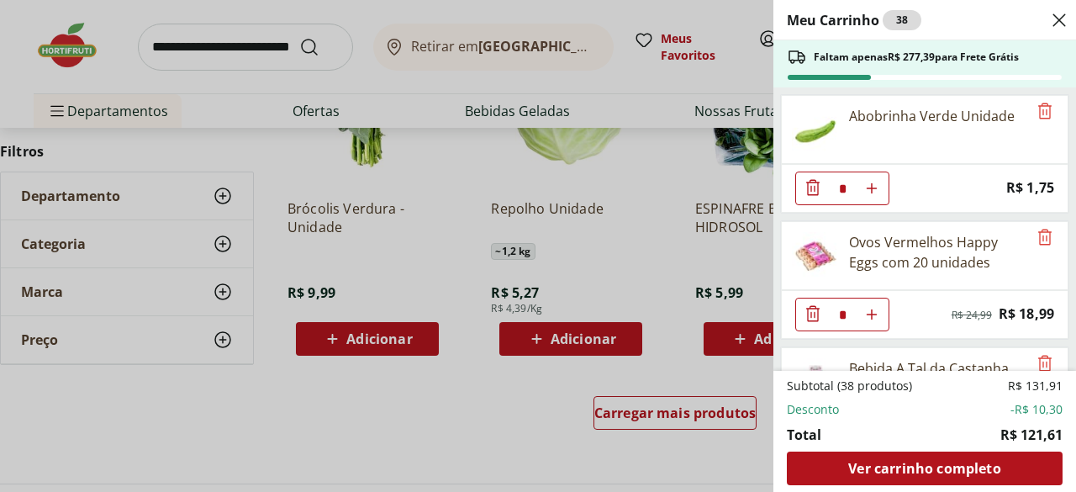
scroll to position [1340, 0]
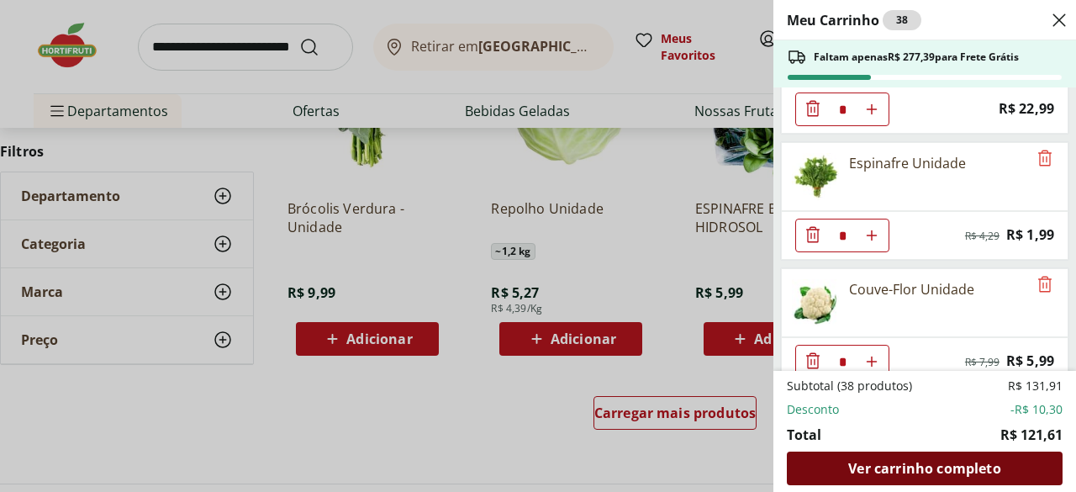
click at [932, 465] on span "Ver carrinho completo" at bounding box center [924, 468] width 152 height 13
